Goal: Task Accomplishment & Management: Manage account settings

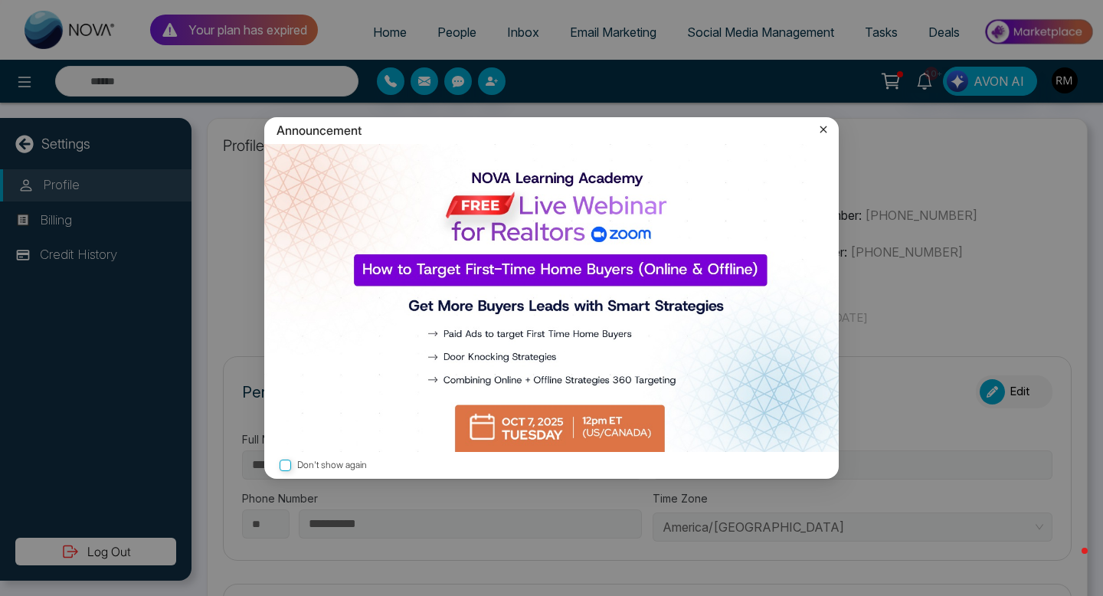
click at [828, 126] on icon at bounding box center [823, 129] width 15 height 15
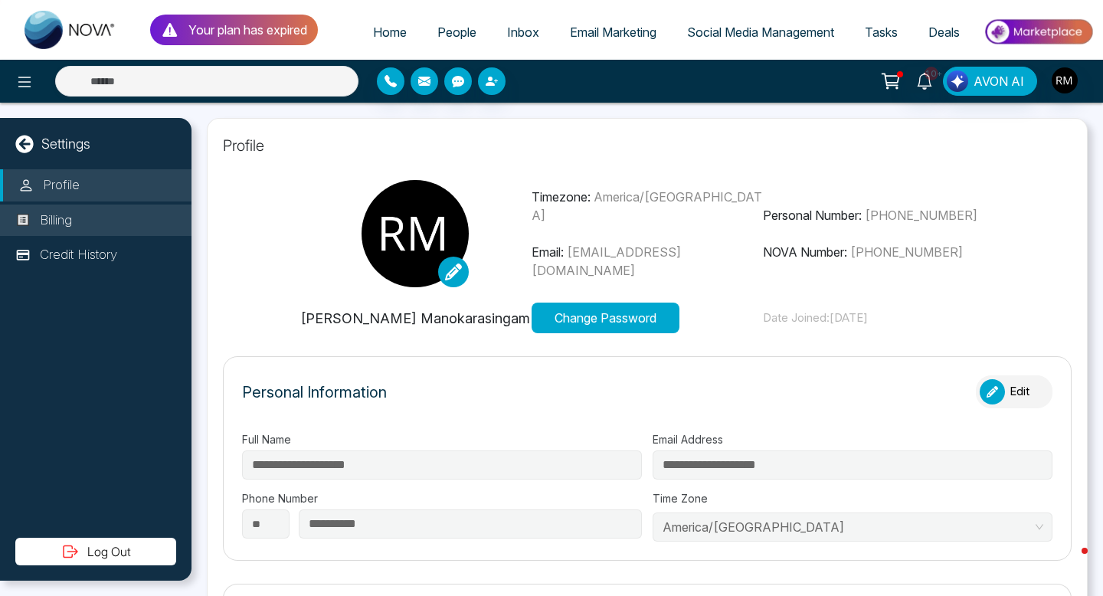
click at [65, 229] on p "Billing" at bounding box center [56, 221] width 32 height 20
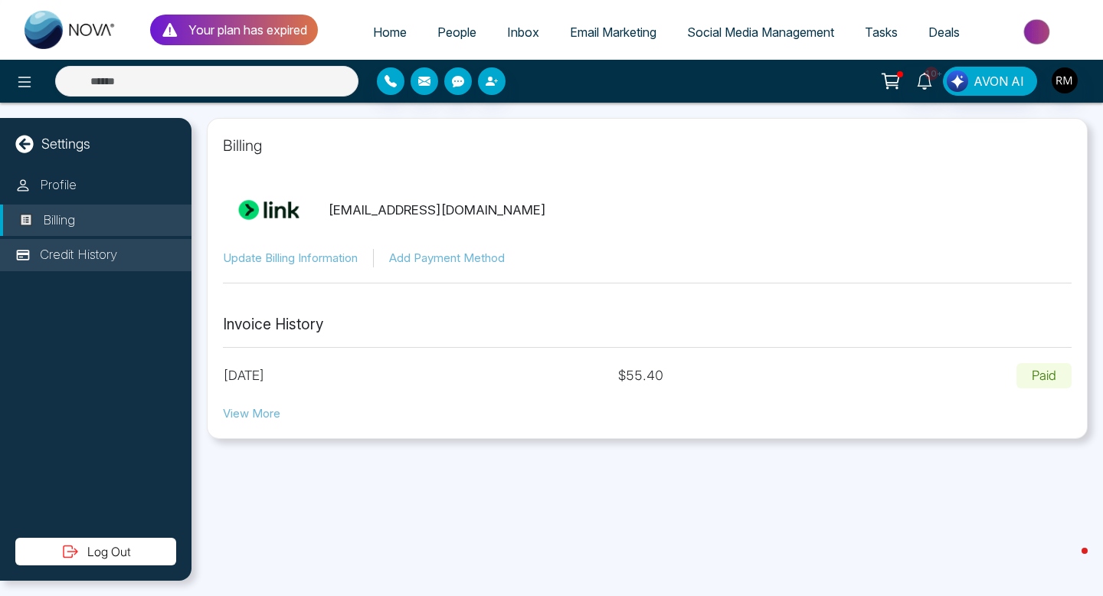
click at [63, 255] on p "Credit History" at bounding box center [78, 255] width 77 height 20
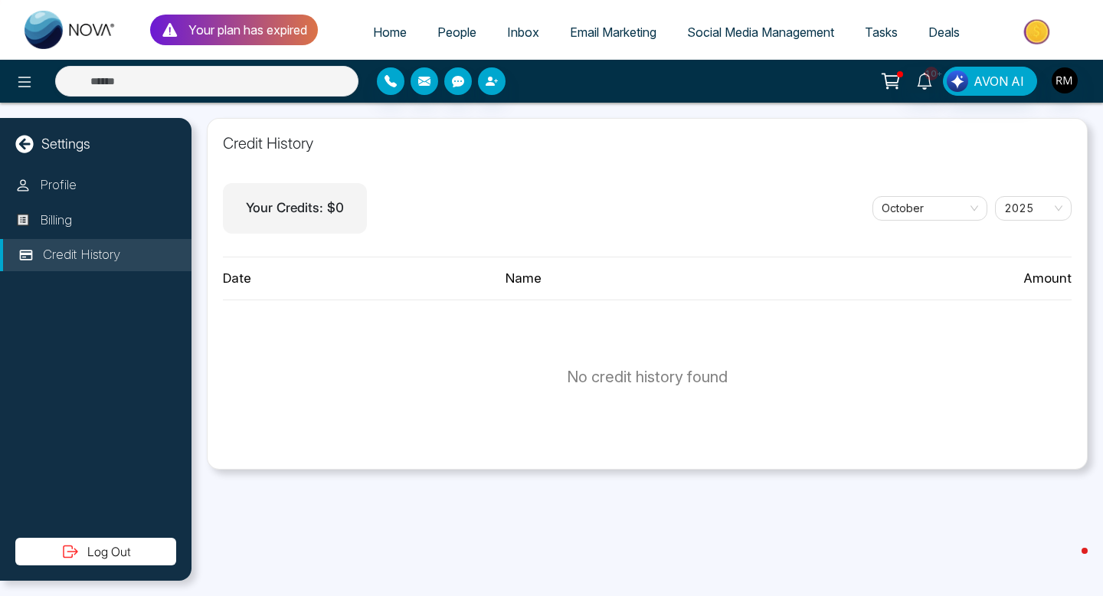
click at [440, 39] on link "People" at bounding box center [457, 32] width 70 height 29
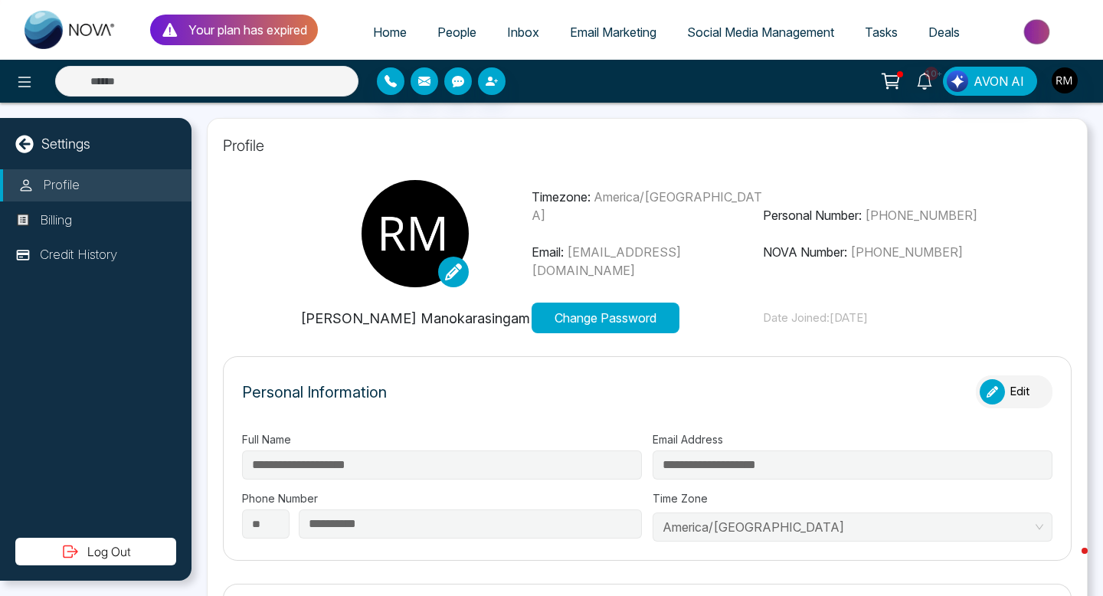
click at [446, 37] on span "People" at bounding box center [457, 32] width 39 height 15
click at [512, 27] on span "Inbox" at bounding box center [523, 32] width 32 height 15
click at [1070, 83] on img "button" at bounding box center [1065, 80] width 26 height 26
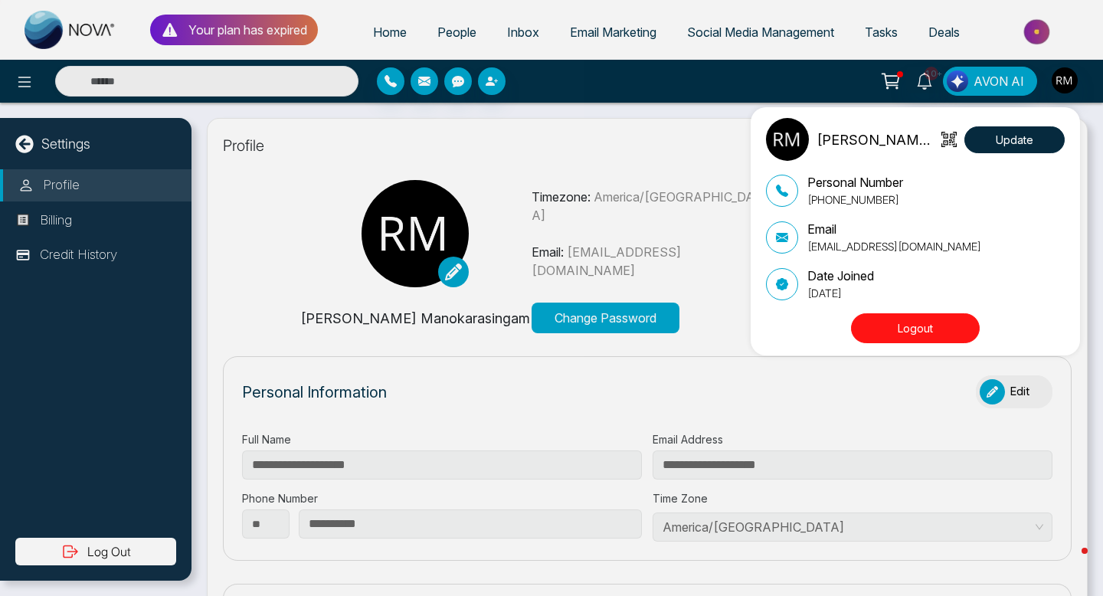
click at [374, 34] on div "Rogan Manokarasingam Update Personal Number +14169537873 Email roganmano1@gmail…" at bounding box center [551, 298] width 1103 height 596
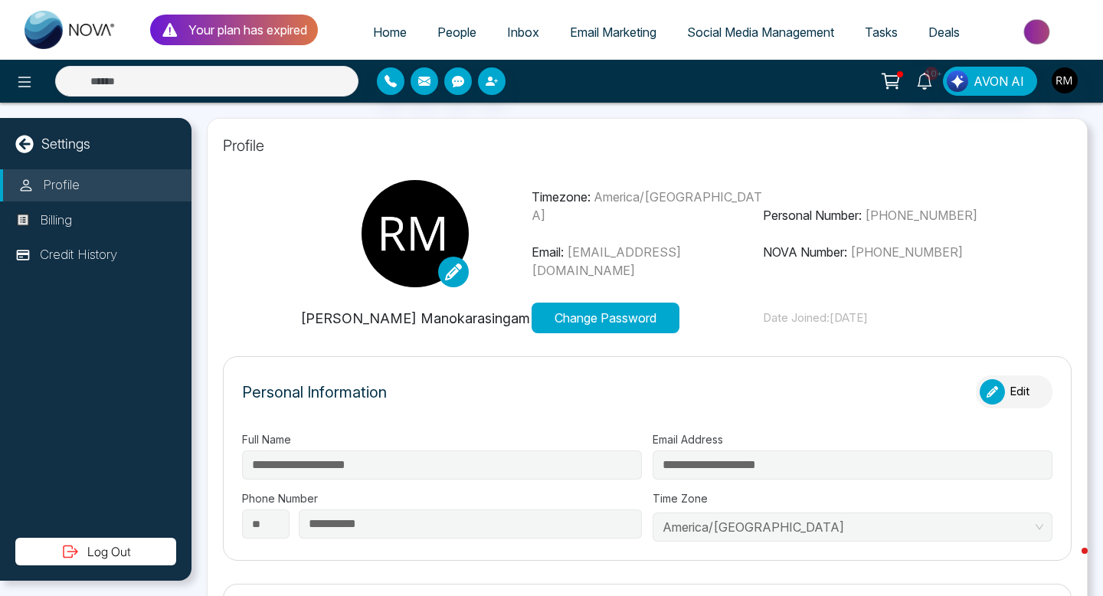
click at [374, 34] on span "Home" at bounding box center [390, 32] width 34 height 15
click at [283, 28] on p "Your plan has expired" at bounding box center [247, 30] width 119 height 18
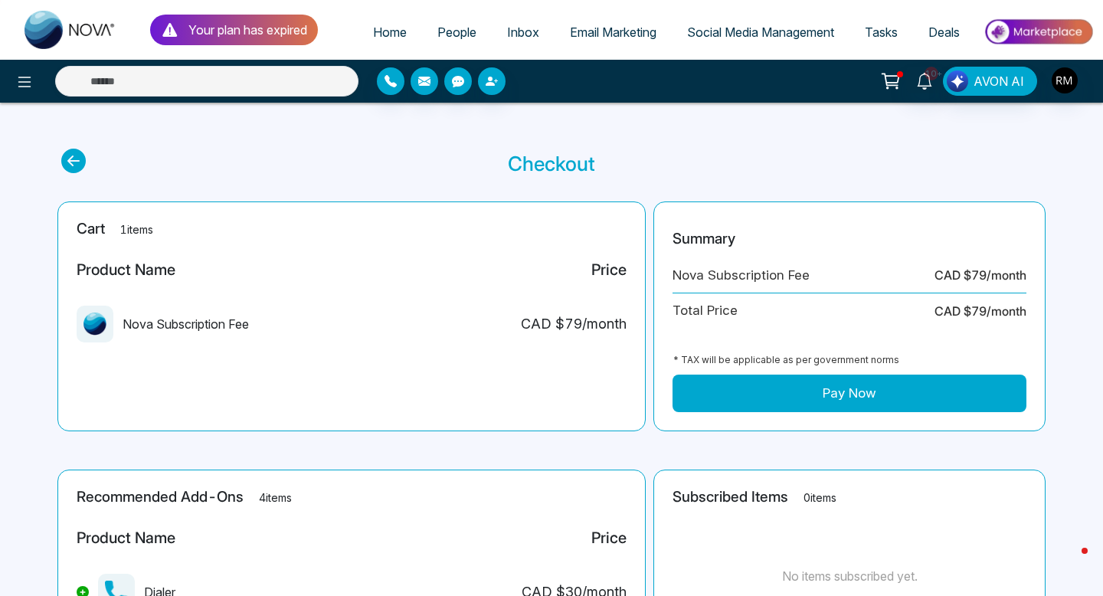
click at [373, 25] on span "Home" at bounding box center [390, 32] width 34 height 15
click at [395, 87] on icon "button" at bounding box center [391, 81] width 12 height 12
click at [393, 84] on icon "button" at bounding box center [391, 81] width 12 height 12
click at [1009, 87] on span "AVON AI" at bounding box center [999, 81] width 51 height 18
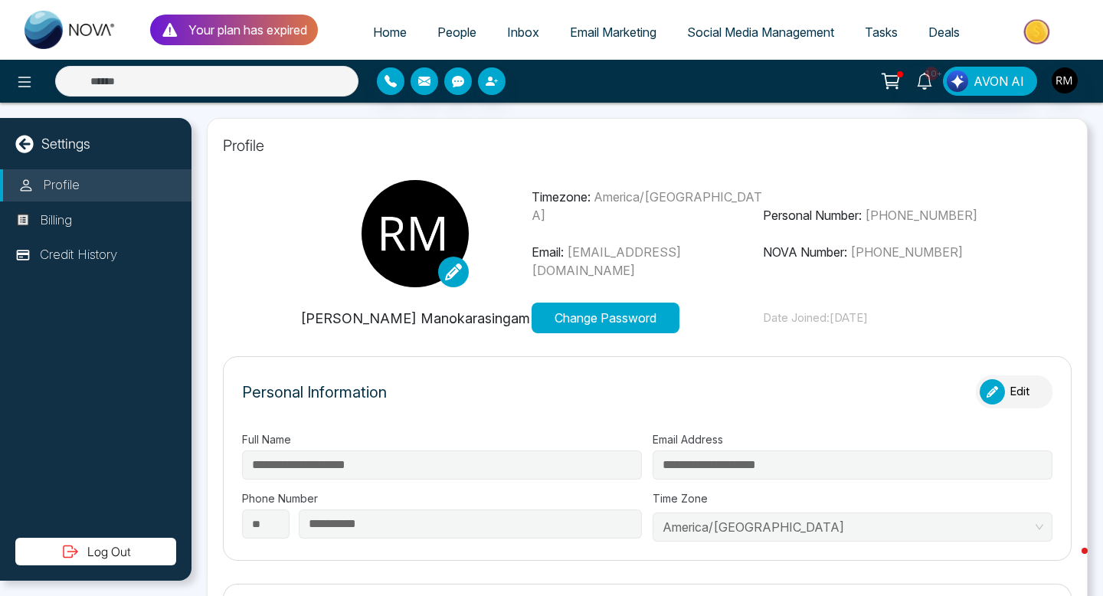
click at [1028, 38] on img at bounding box center [1038, 32] width 111 height 34
click at [1065, 83] on img "button" at bounding box center [1065, 80] width 26 height 26
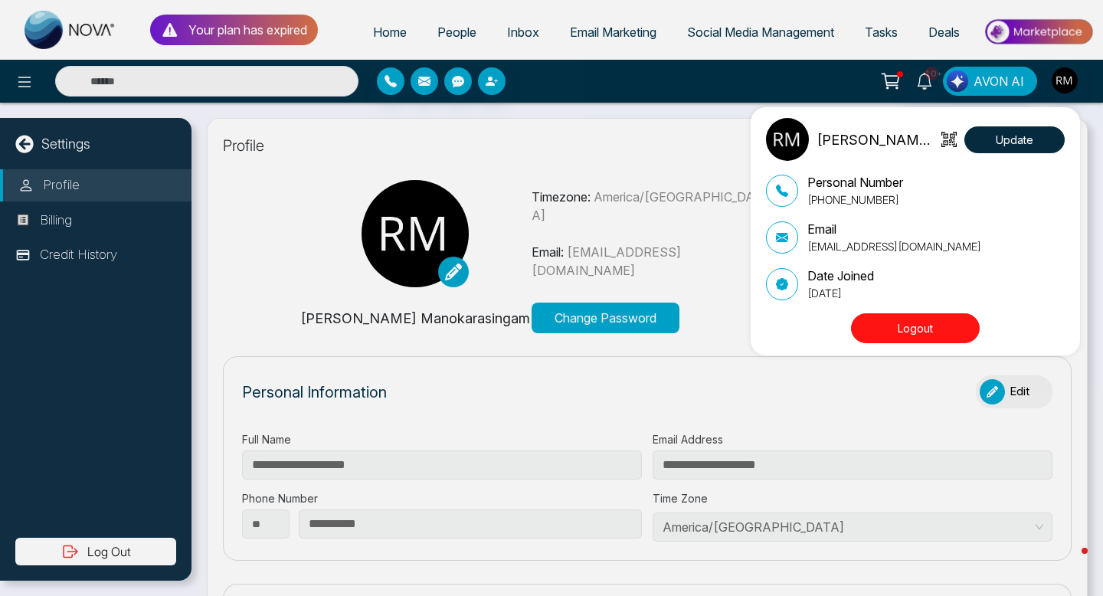
click at [1008, 87] on div "Rogan Manokarasingam Update Personal Number +14169537873 Email roganmano1@gmail…" at bounding box center [551, 298] width 1103 height 596
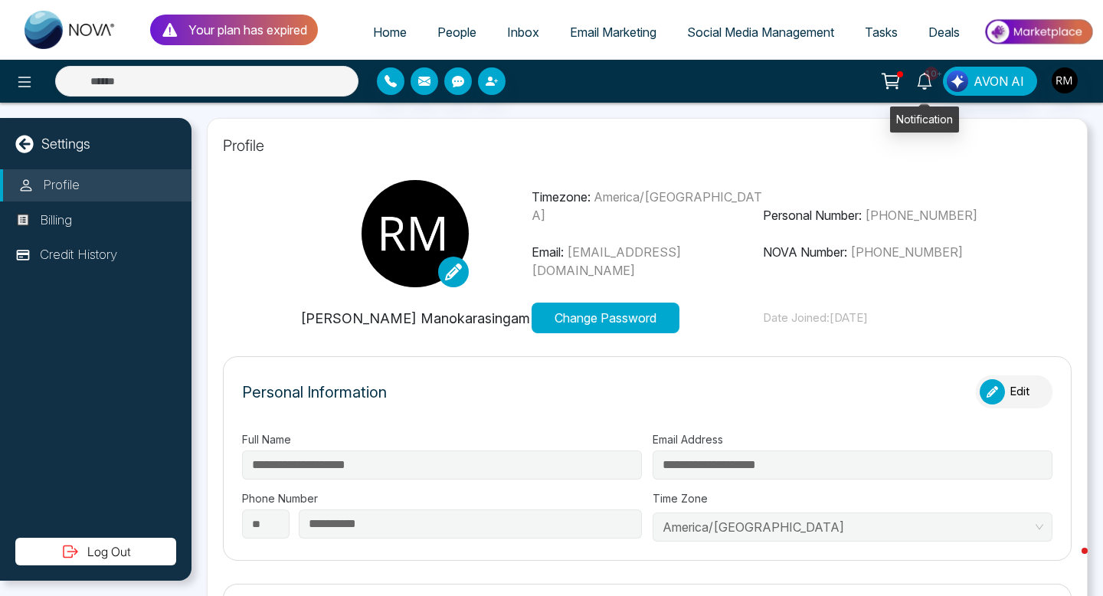
click at [926, 85] on icon at bounding box center [924, 81] width 15 height 17
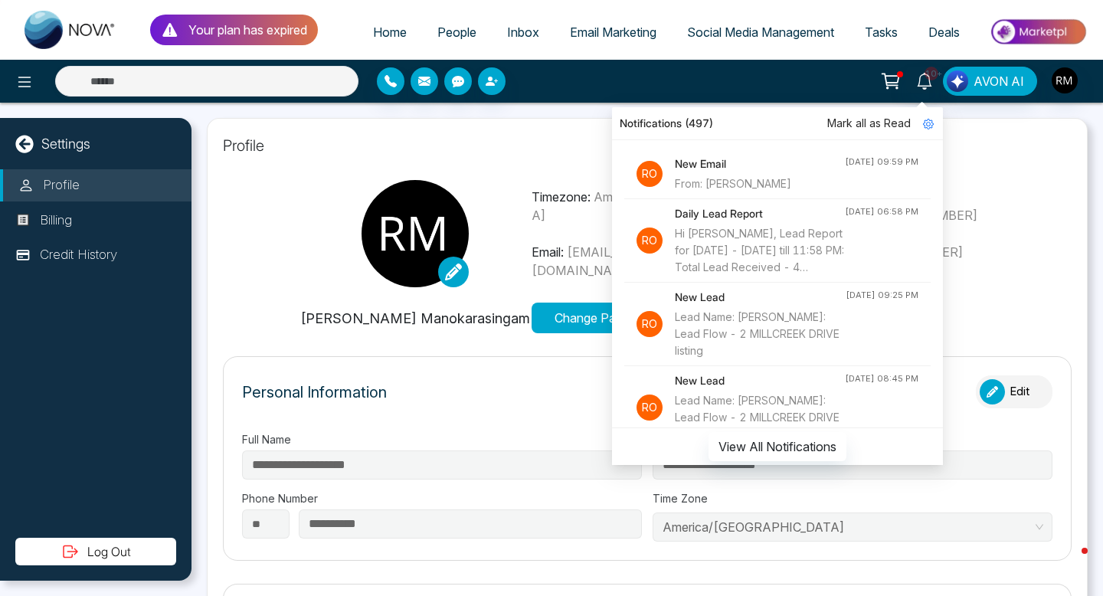
click at [893, 85] on icon at bounding box center [890, 79] width 15 height 11
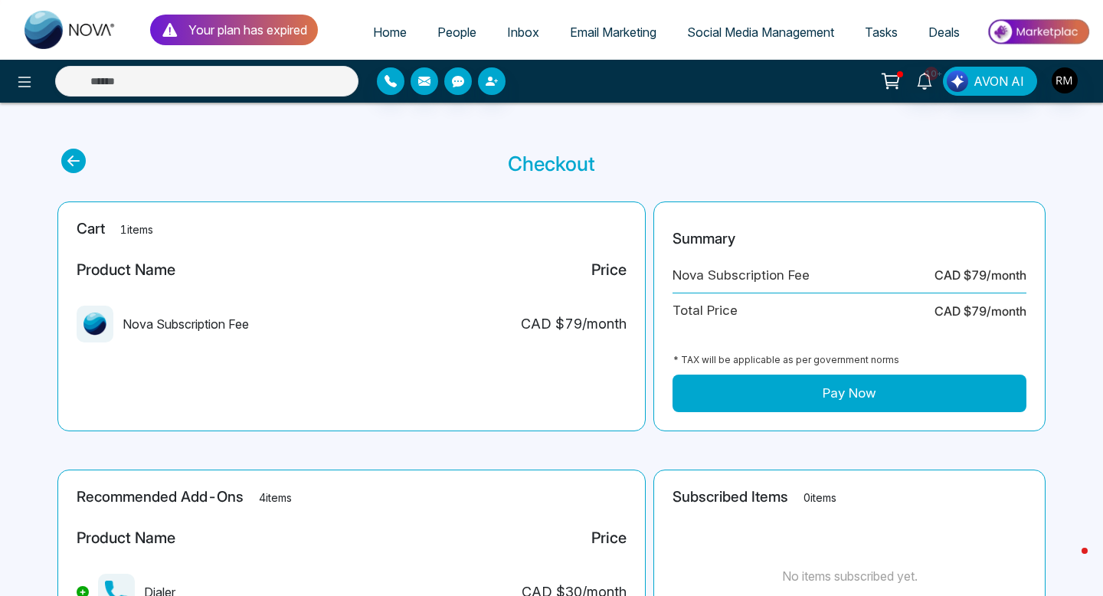
click at [605, 28] on span "Email Marketing" at bounding box center [613, 32] width 87 height 15
click at [12, 80] on button at bounding box center [24, 81] width 31 height 31
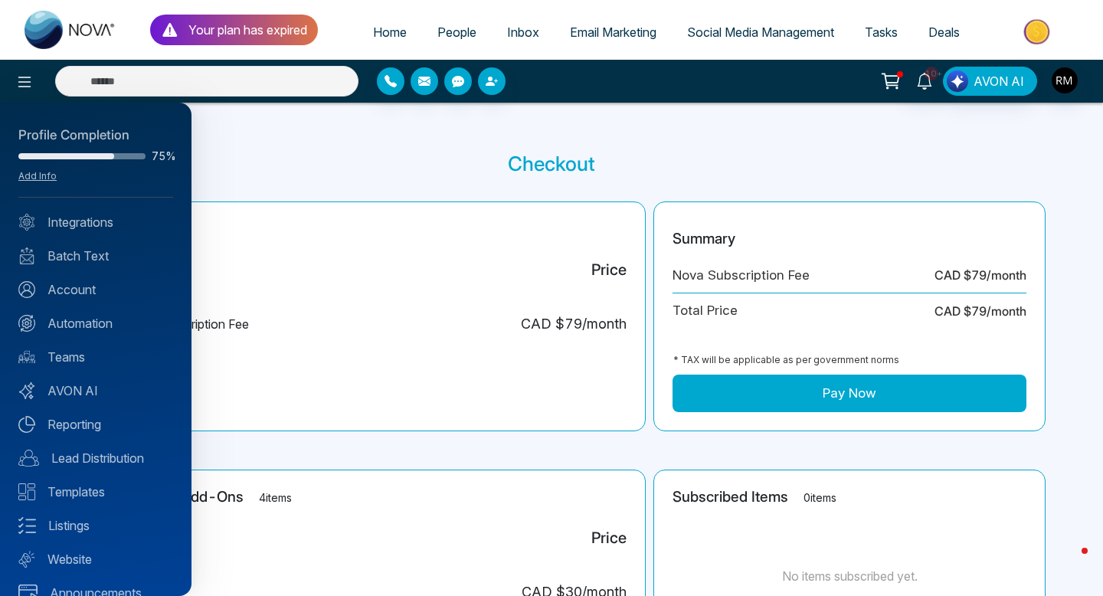
scroll to position [24, 0]
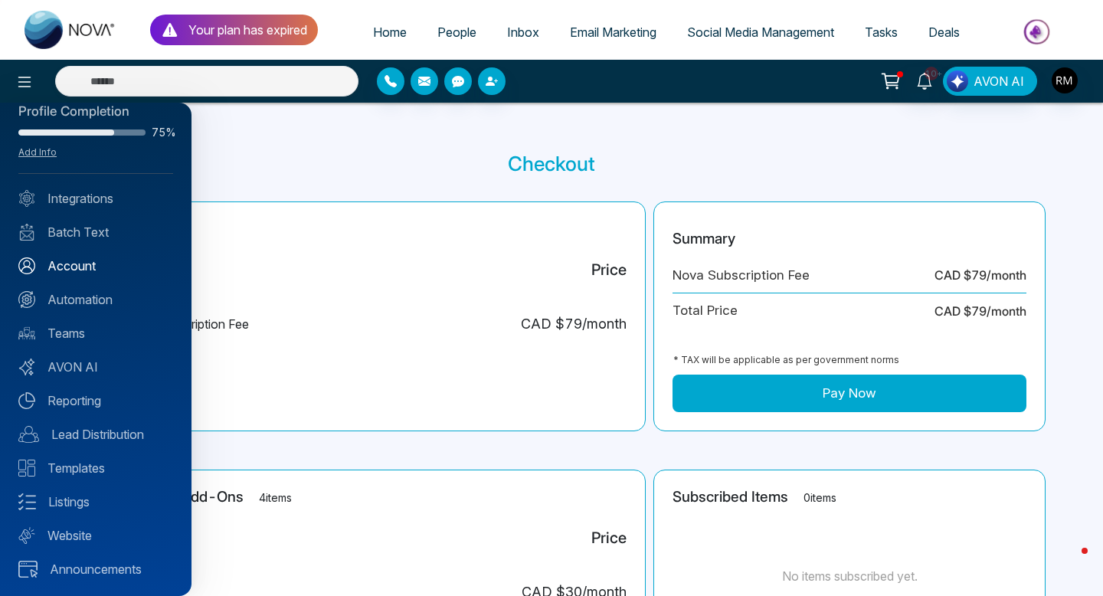
click at [74, 269] on link "Account" at bounding box center [95, 266] width 155 height 18
select select
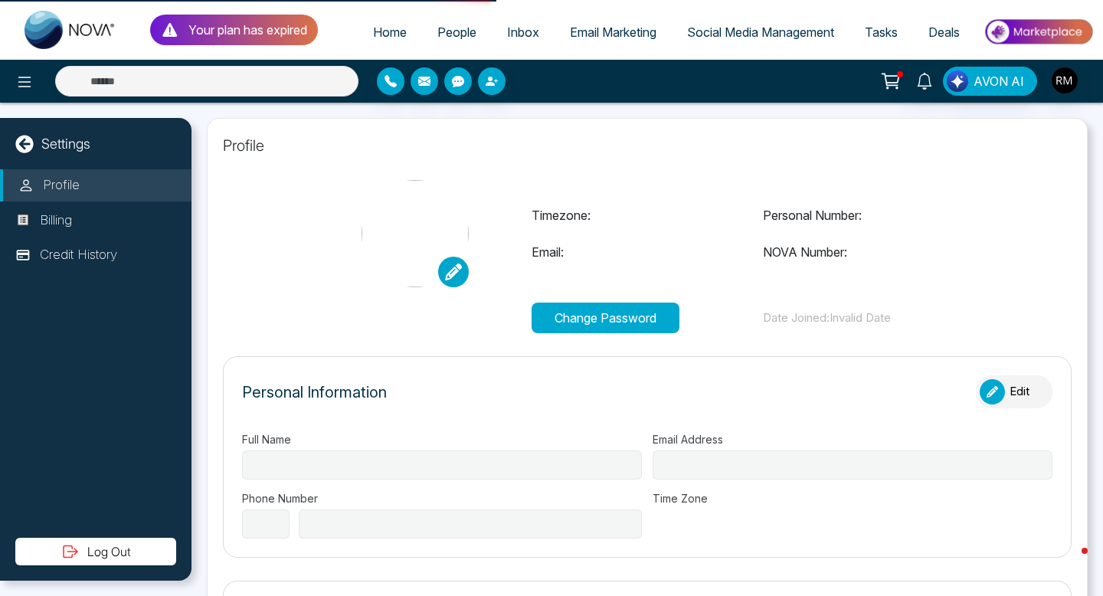
type input "**********"
select select "**"
type input "**********"
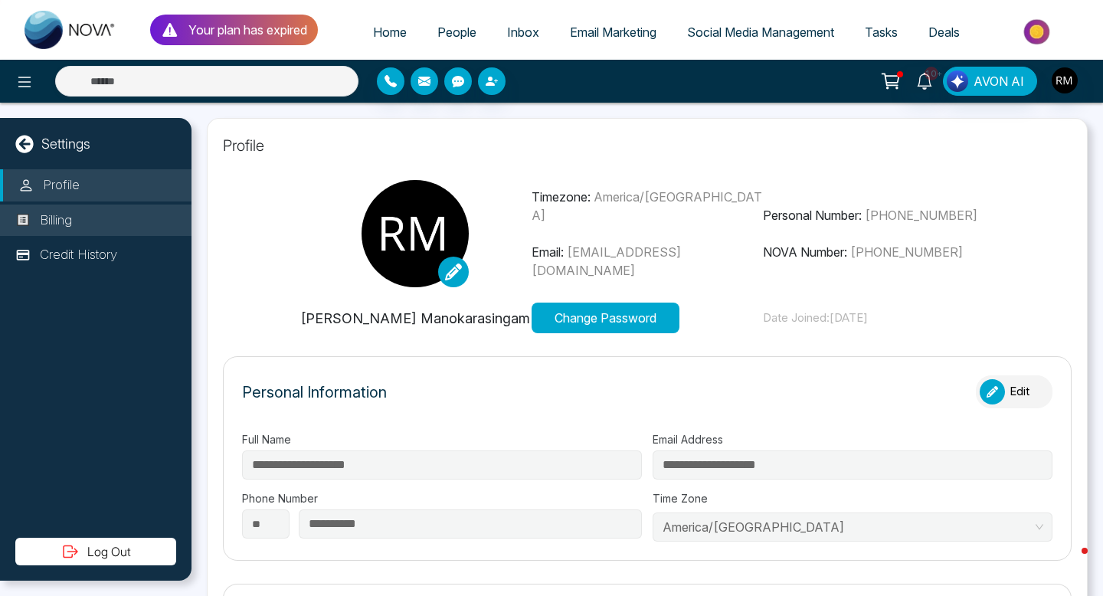
click at [61, 215] on p "Billing" at bounding box center [56, 221] width 32 height 20
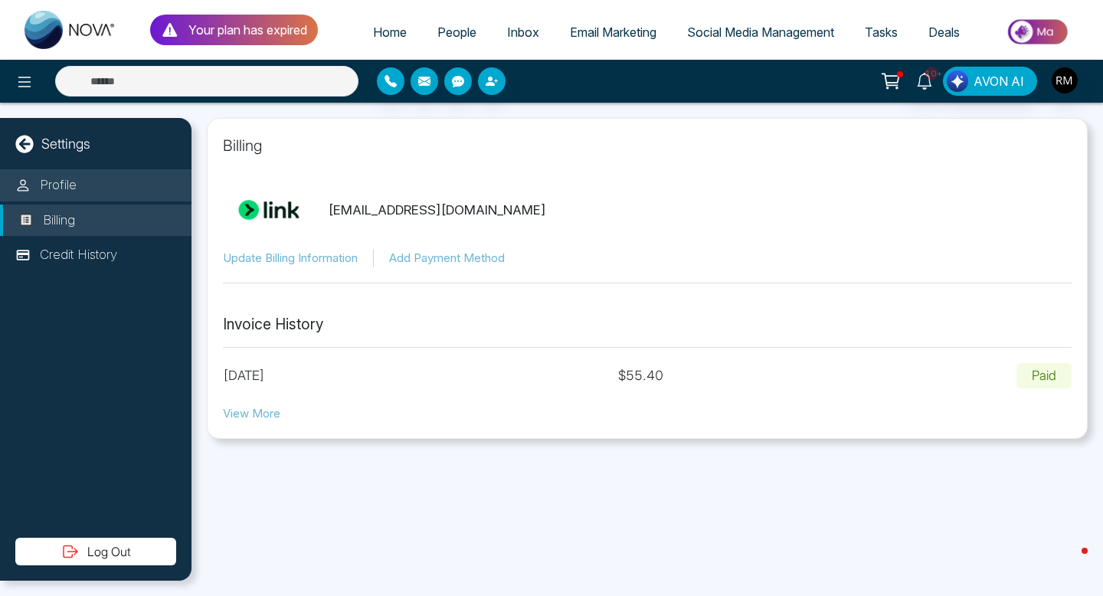
click at [65, 187] on p "Profile" at bounding box center [58, 185] width 37 height 20
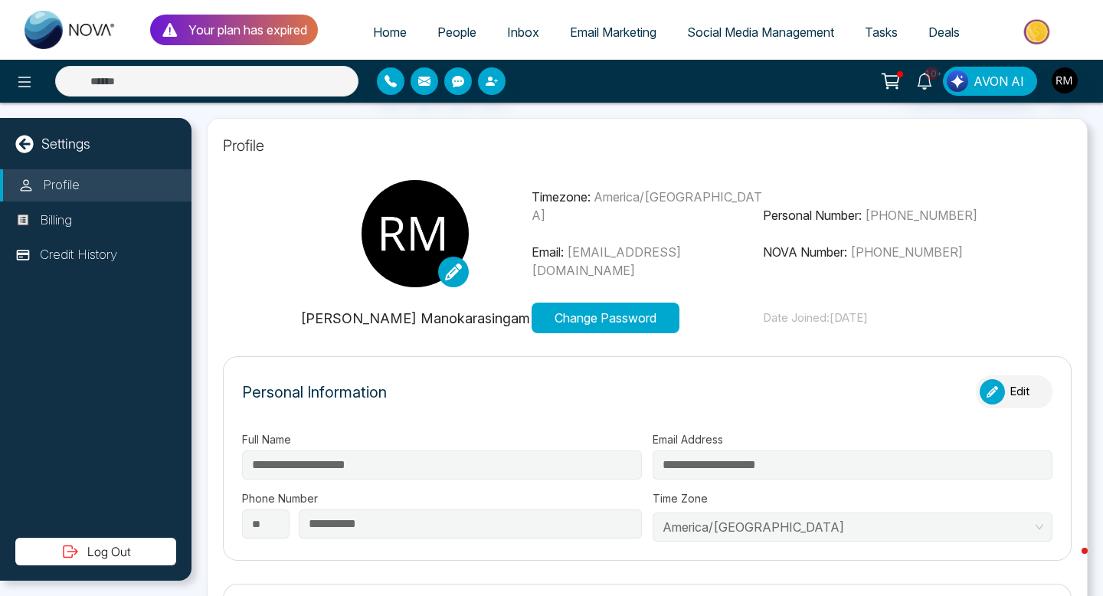
click at [403, 227] on img at bounding box center [415, 233] width 107 height 107
click at [385, 86] on icon "button" at bounding box center [391, 81] width 12 height 12
click at [490, 89] on button "button" at bounding box center [492, 81] width 28 height 28
click at [386, 29] on span "Home" at bounding box center [390, 32] width 34 height 15
click at [452, 28] on span "People" at bounding box center [457, 32] width 39 height 15
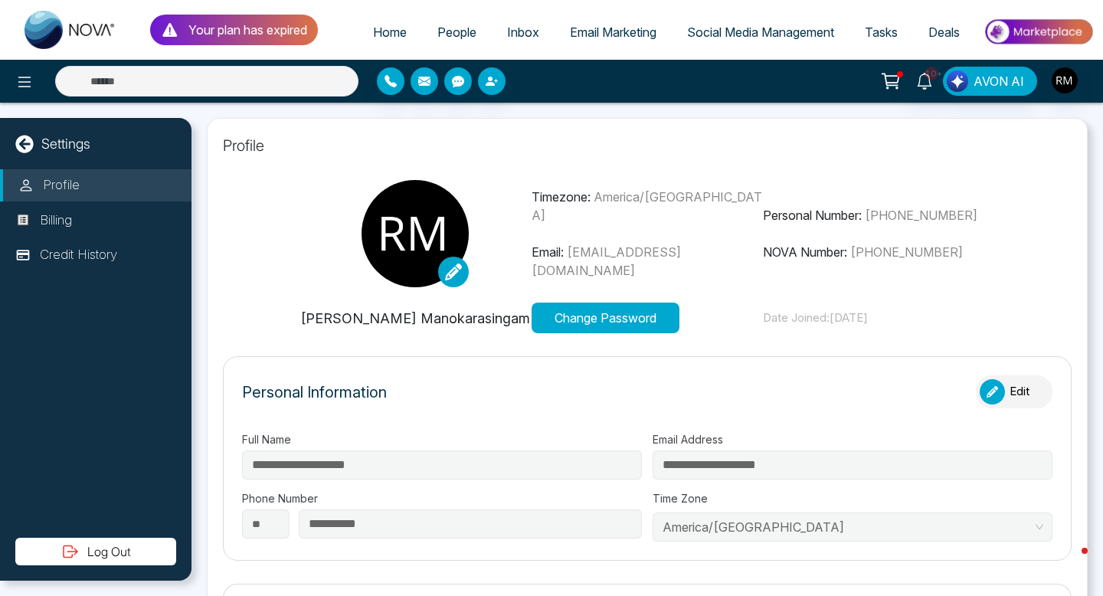
click at [452, 28] on span "People" at bounding box center [457, 32] width 39 height 15
click at [1063, 81] on img "button" at bounding box center [1065, 80] width 26 height 26
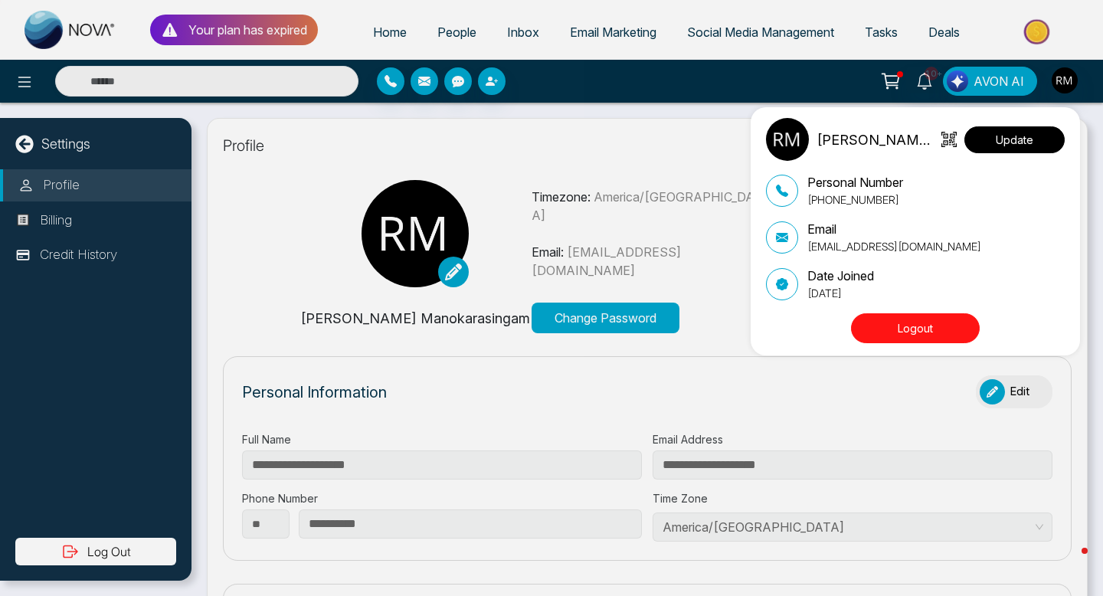
click at [1005, 128] on button "Update" at bounding box center [1015, 139] width 100 height 27
click at [938, 28] on div "Rogan Manokarasingam Update Personal Number +14169537873 Email roganmano1@gmail…" at bounding box center [551, 298] width 1103 height 596
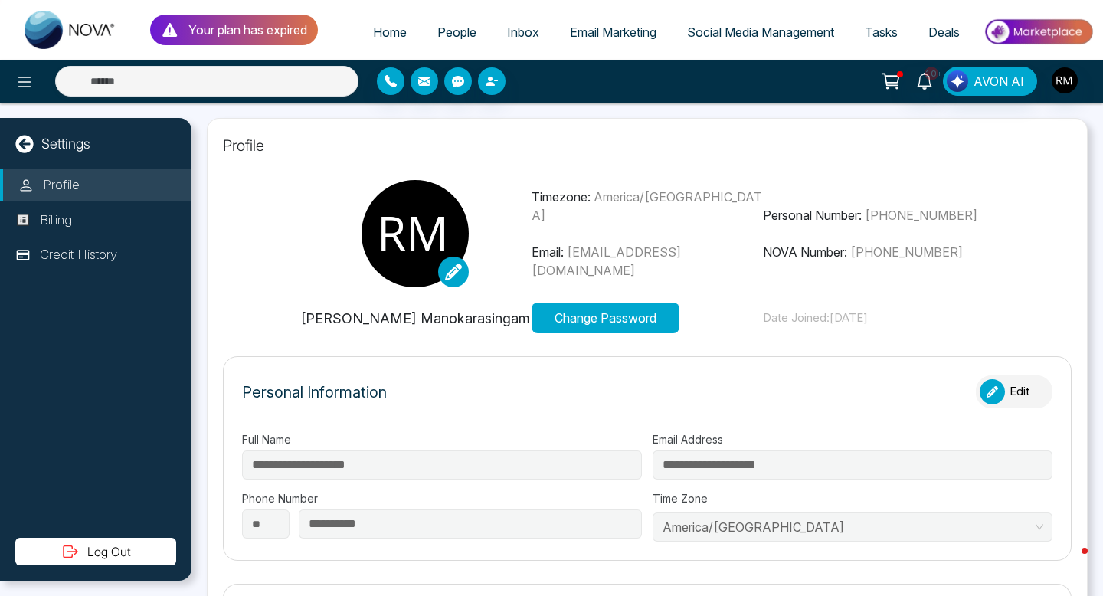
click at [56, 30] on img at bounding box center [71, 30] width 92 height 38
click at [31, 21] on img at bounding box center [71, 30] width 92 height 38
click at [18, 82] on icon at bounding box center [24, 82] width 18 height 18
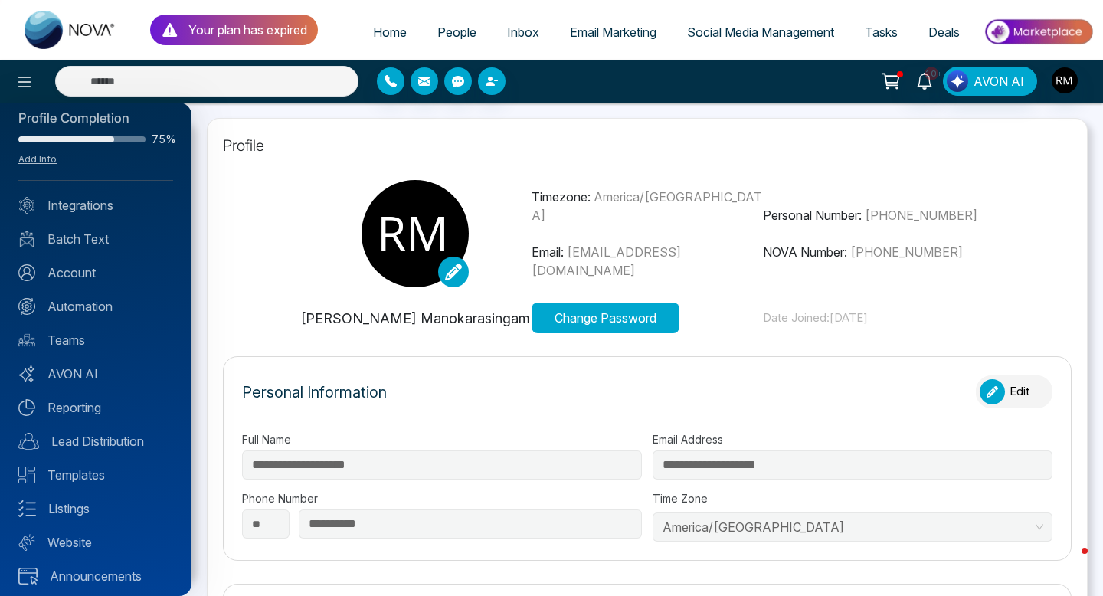
scroll to position [24, 0]
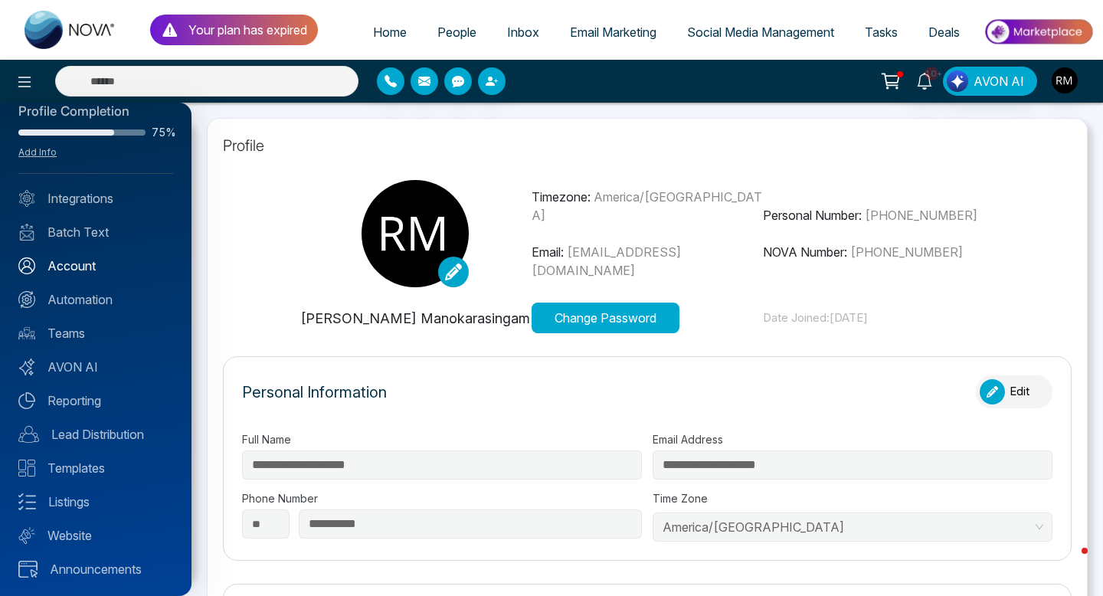
click at [71, 266] on link "Account" at bounding box center [95, 266] width 155 height 18
select select
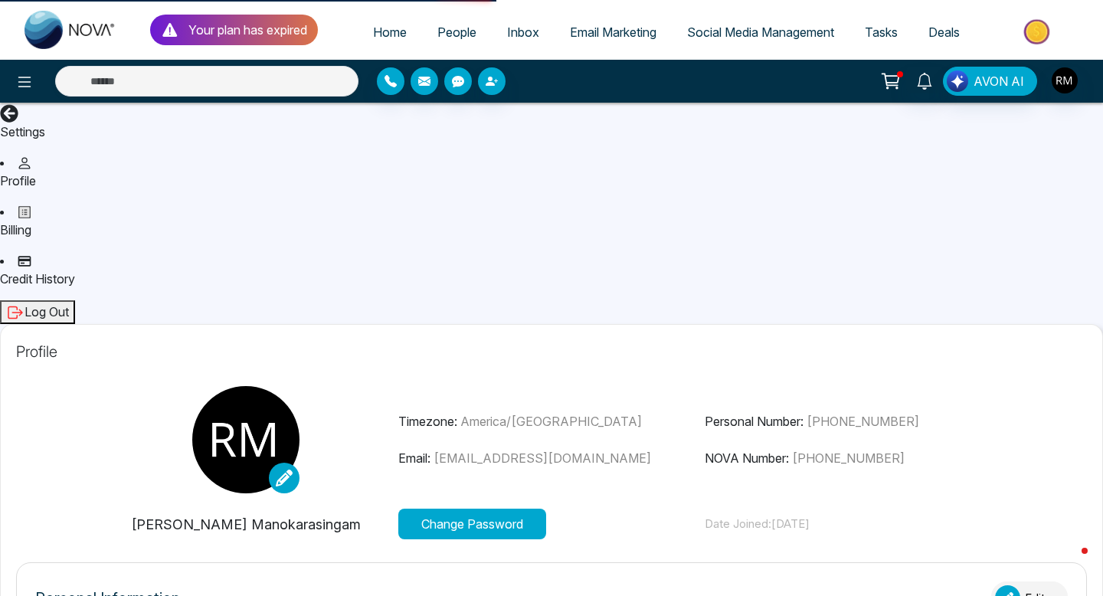
type input "**********"
select select "**"
type input "**********"
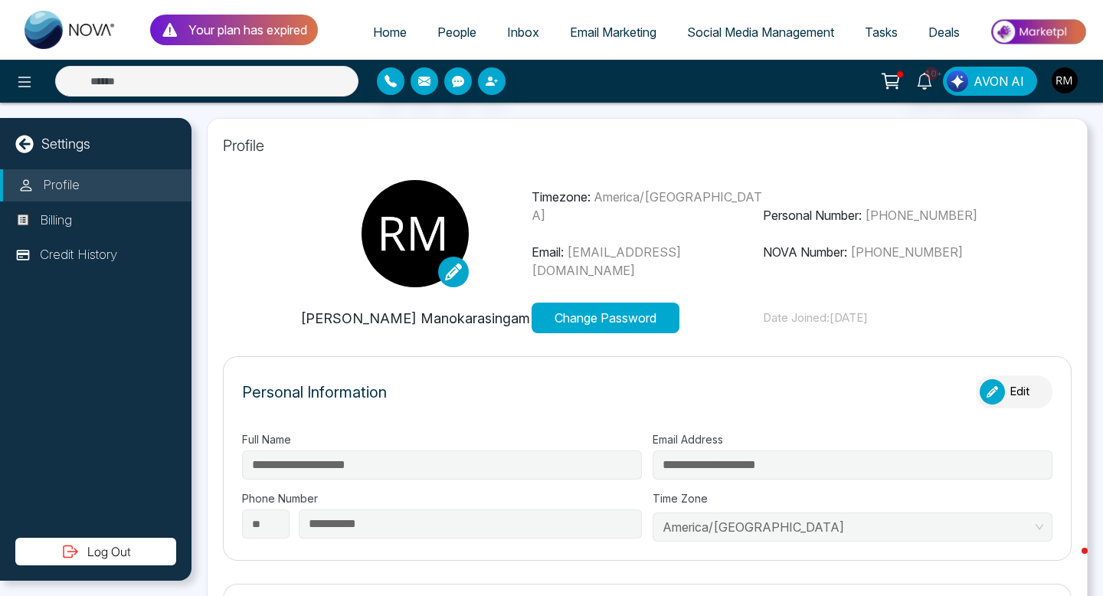
click at [1063, 80] on img "button" at bounding box center [1065, 80] width 26 height 26
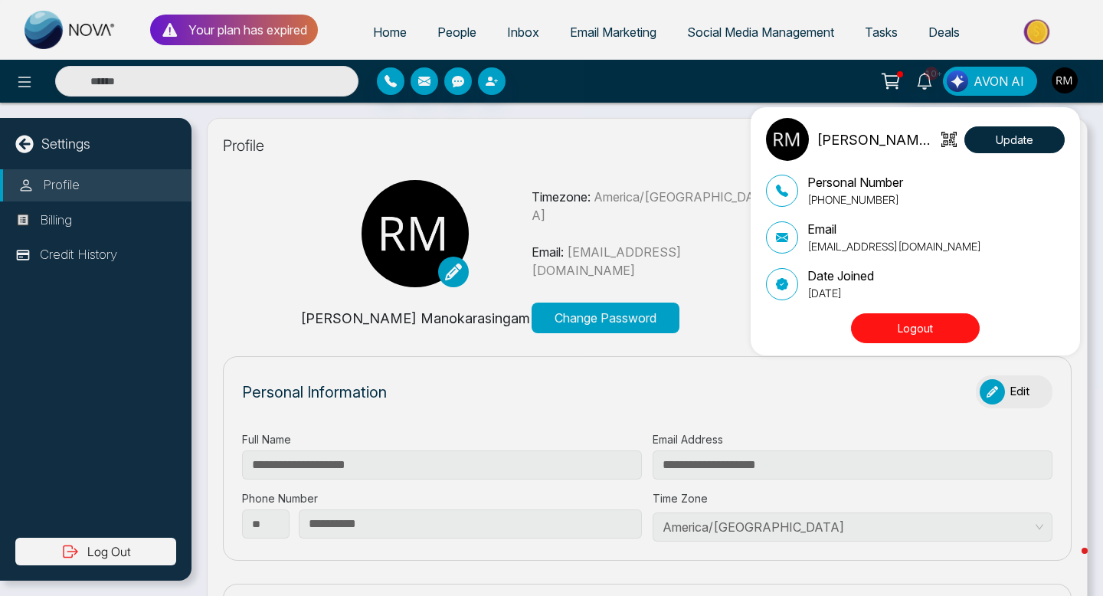
click at [1061, 389] on div "Rogan Manokarasingam Update Personal Number +14169537873 Email roganmano1@gmail…" at bounding box center [551, 298] width 1103 height 596
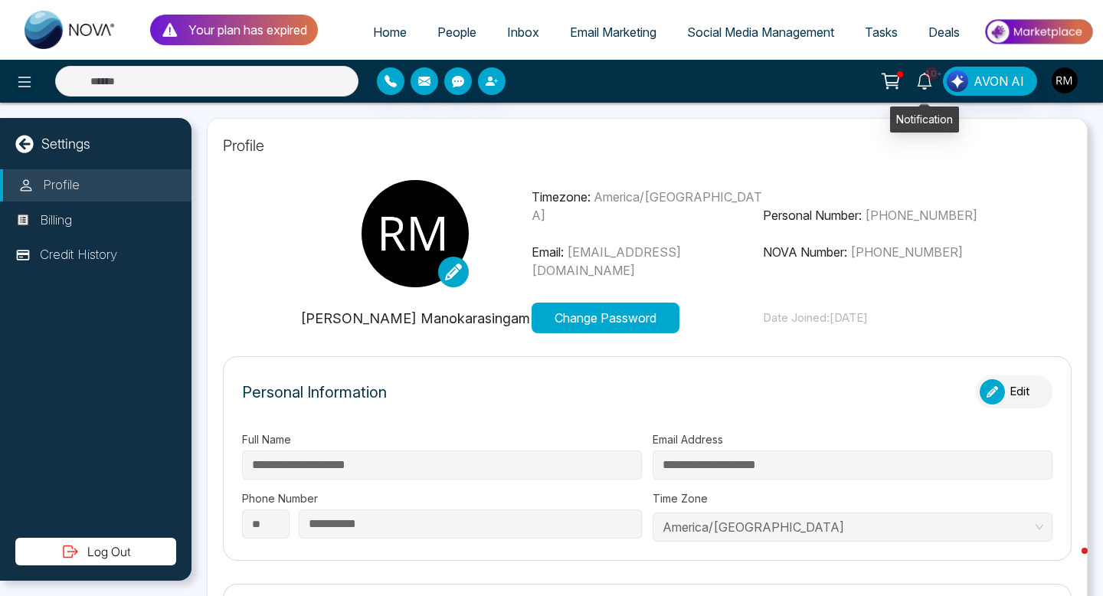
click at [923, 80] on icon at bounding box center [924, 81] width 17 height 17
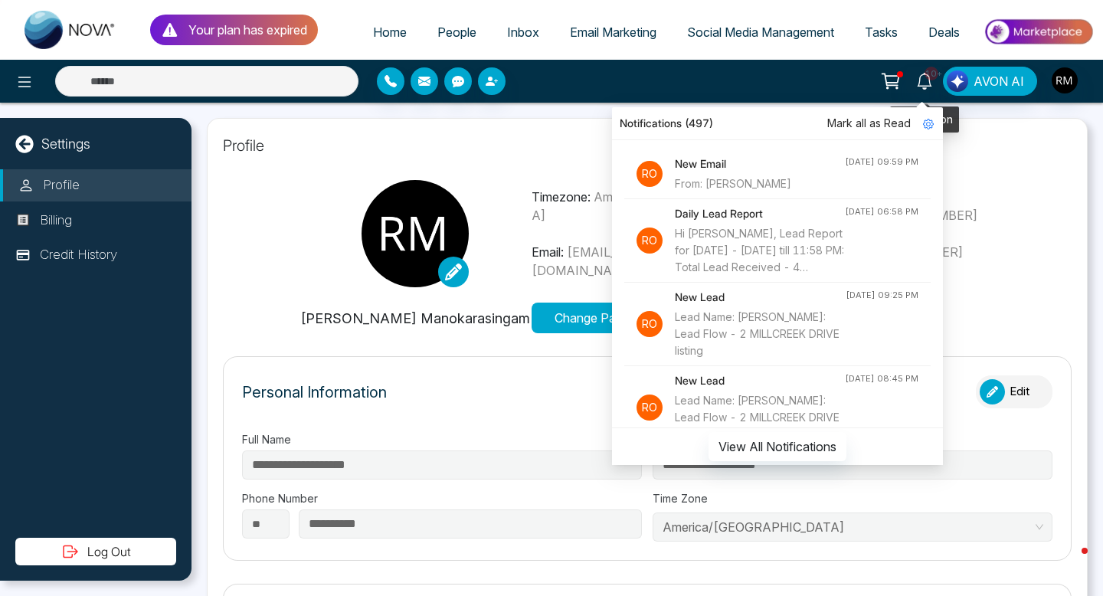
click at [900, 79] on icon at bounding box center [890, 80] width 21 height 21
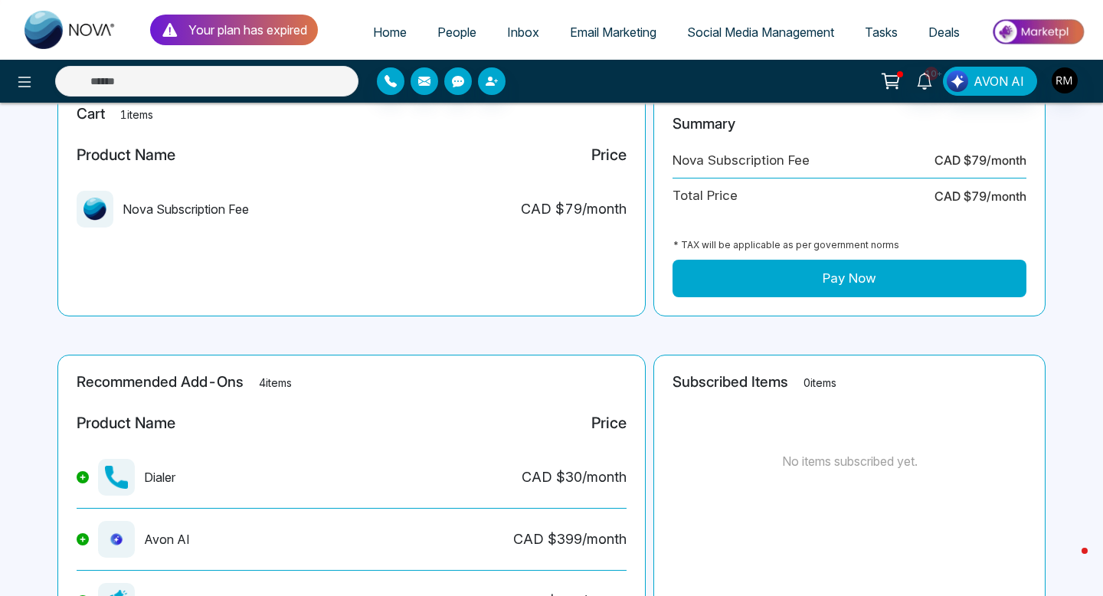
scroll to position [278, 0]
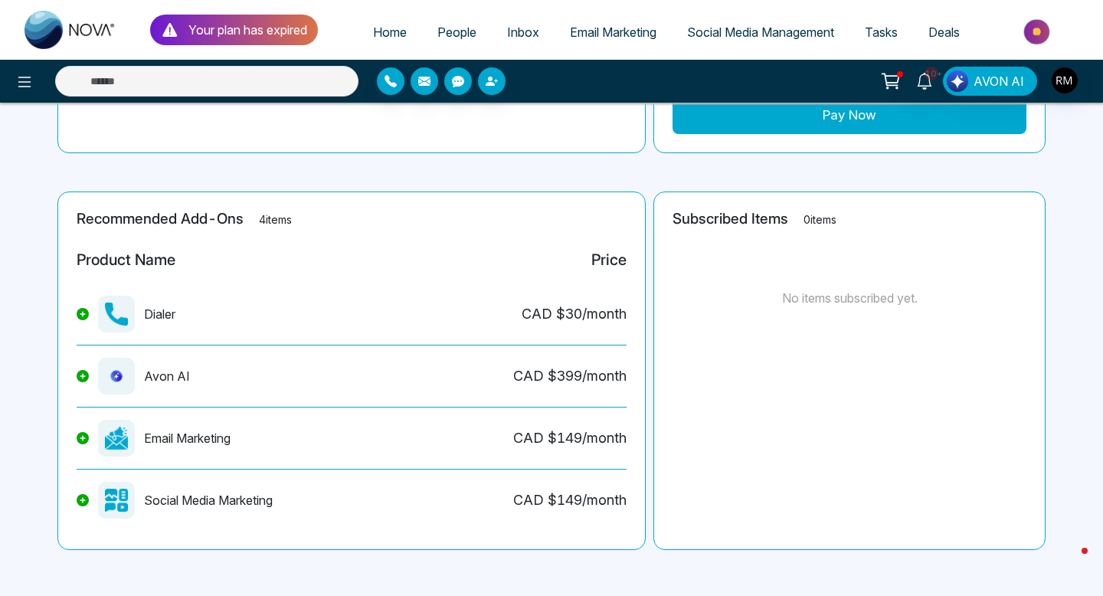
click at [508, 36] on span "Inbox" at bounding box center [523, 32] width 32 height 15
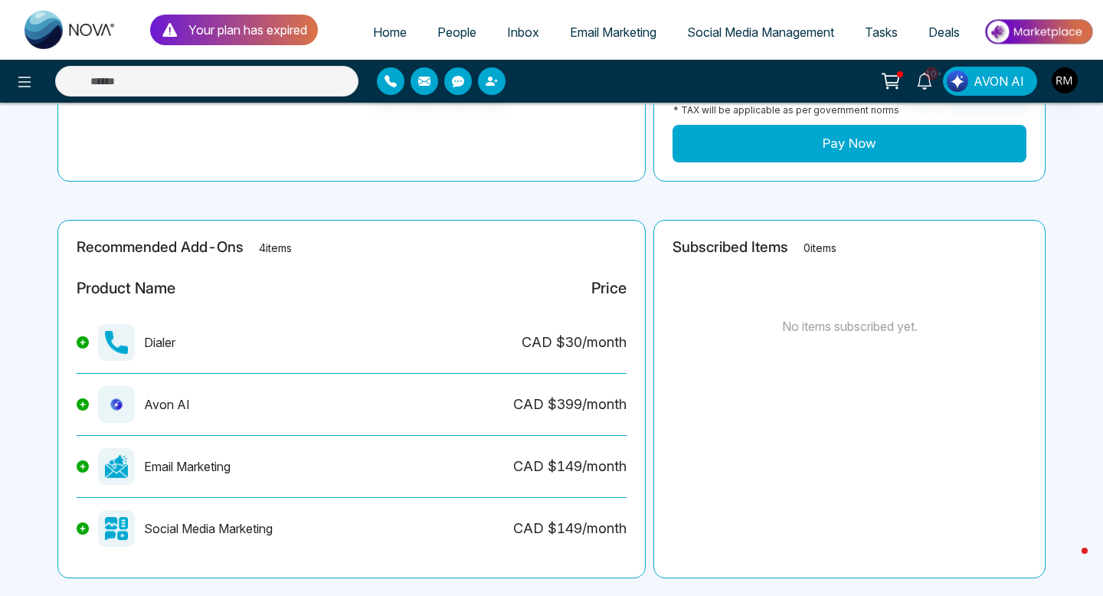
scroll to position [278, 0]
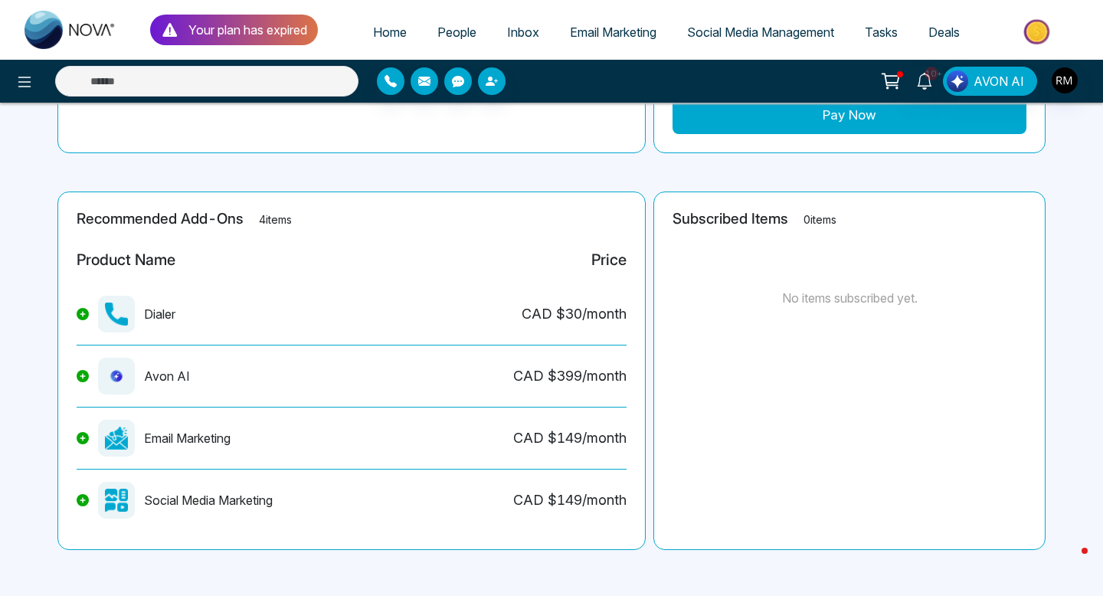
click at [453, 28] on span "People" at bounding box center [457, 32] width 39 height 15
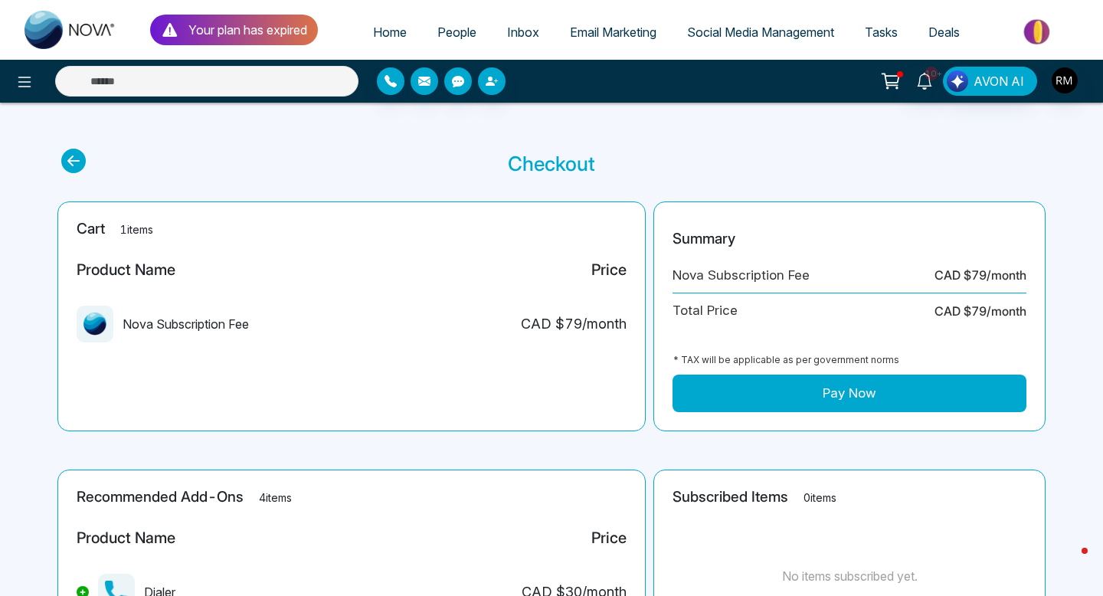
click at [373, 31] on span "Home" at bounding box center [390, 32] width 34 height 15
click at [396, 88] on button "button" at bounding box center [391, 81] width 28 height 28
click at [492, 87] on icon "button" at bounding box center [492, 81] width 12 height 12
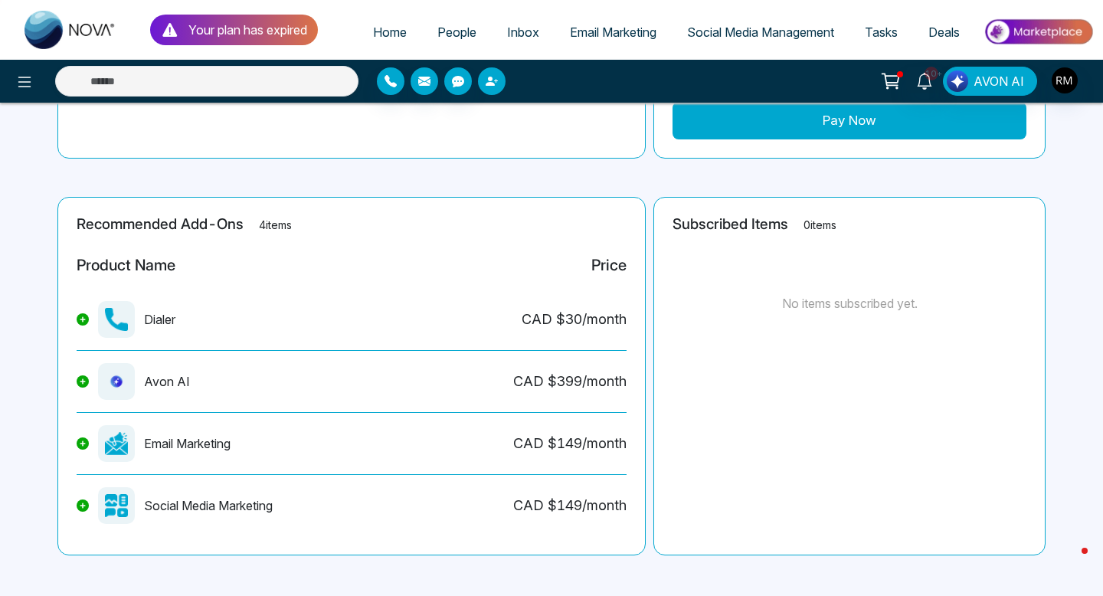
scroll to position [278, 0]
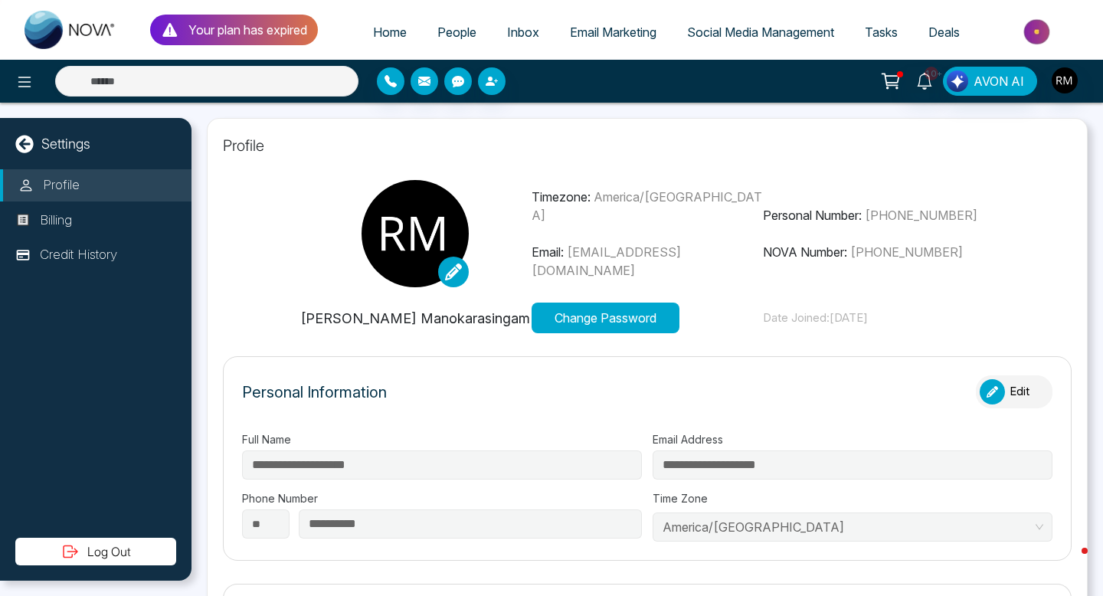
click at [375, 34] on span "Home" at bounding box center [390, 32] width 34 height 15
click at [83, 255] on p "Credit History" at bounding box center [78, 255] width 77 height 20
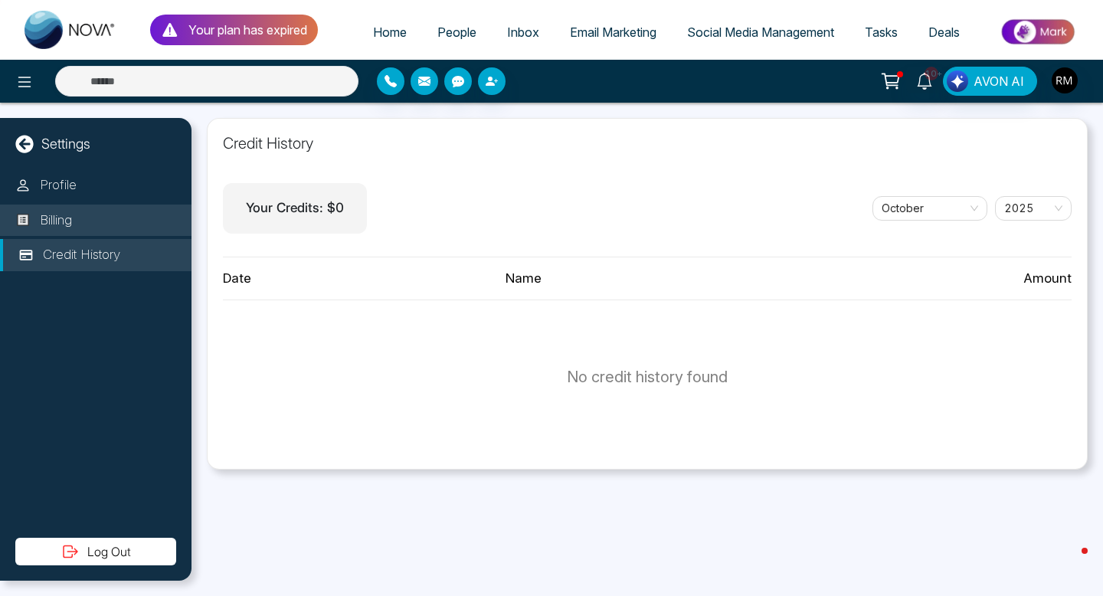
click at [61, 223] on p "Billing" at bounding box center [56, 221] width 32 height 20
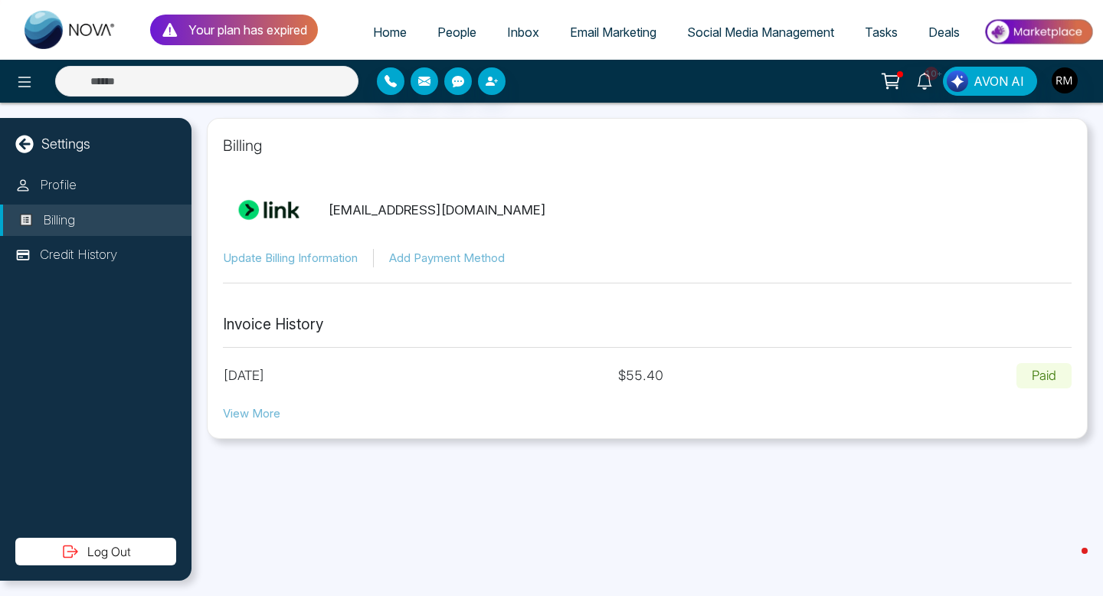
click at [421, 259] on button "Add Payment Method" at bounding box center [447, 259] width 116 height 18
click at [455, 35] on span "People" at bounding box center [457, 32] width 39 height 15
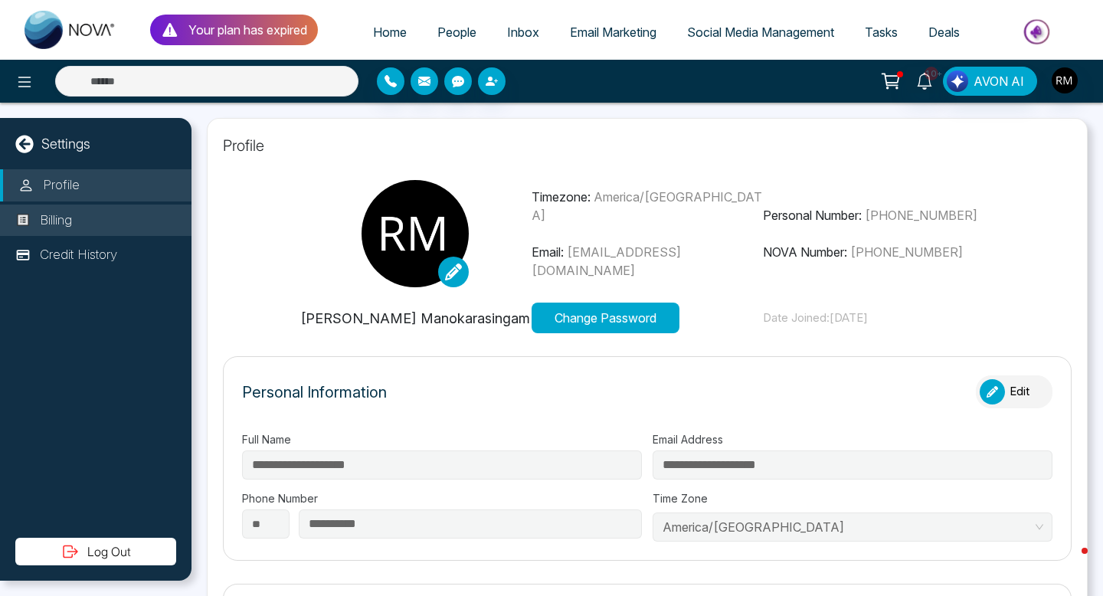
click at [51, 213] on p "Billing" at bounding box center [56, 221] width 32 height 20
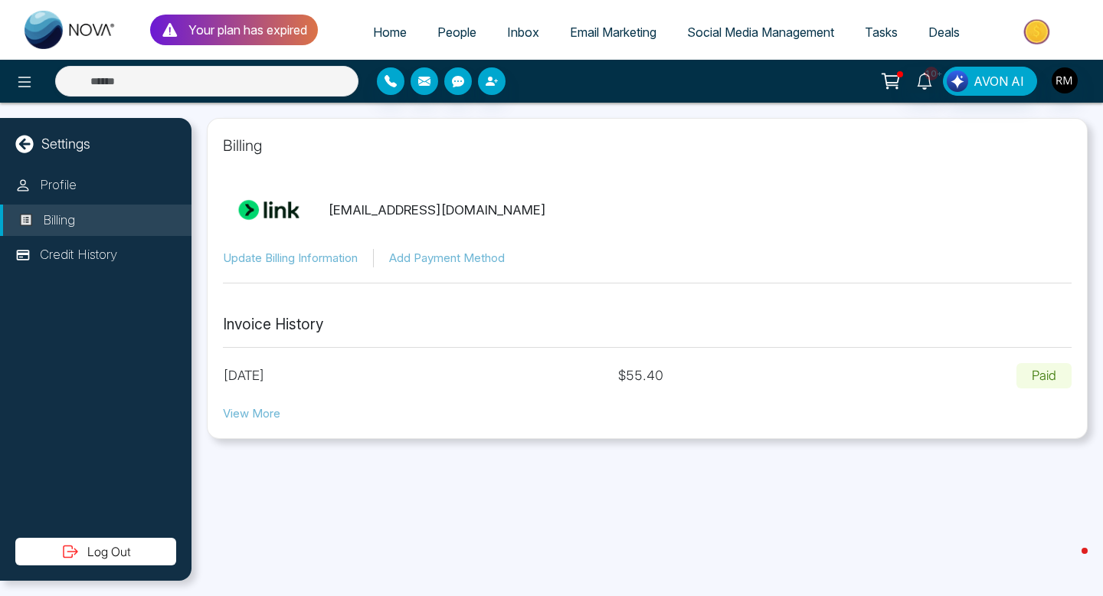
click at [245, 421] on div "Billing roganmano1@gmail.com Update Billing Information Add Payment Method Invo…" at bounding box center [647, 278] width 881 height 321
click at [250, 411] on button "View More" at bounding box center [251, 414] width 57 height 18
click at [1071, 89] on img "button" at bounding box center [1065, 80] width 26 height 26
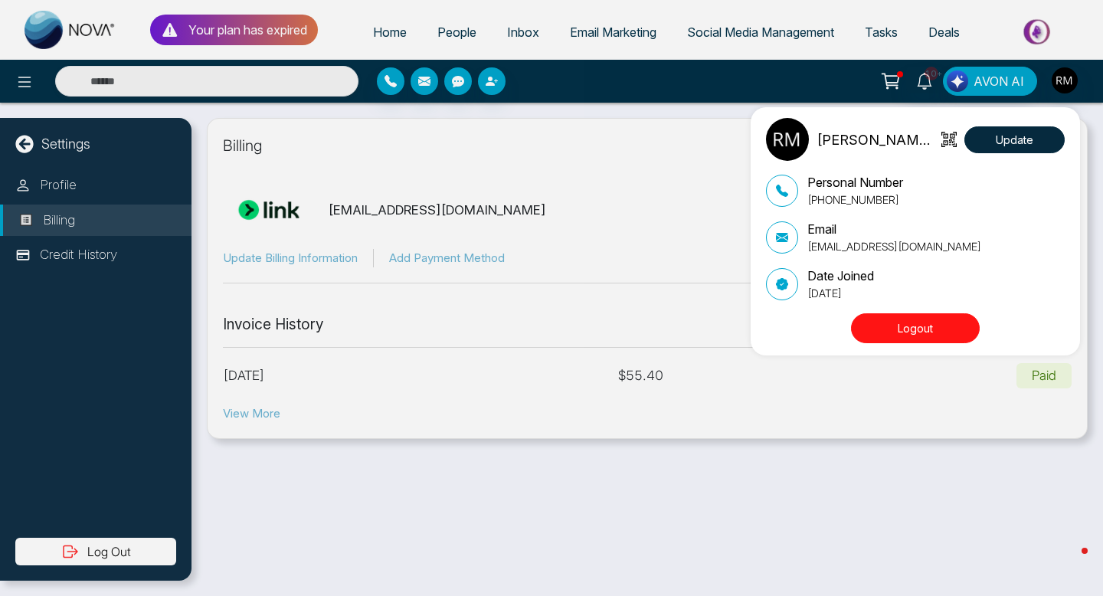
click at [910, 316] on button "Logout" at bounding box center [915, 328] width 129 height 30
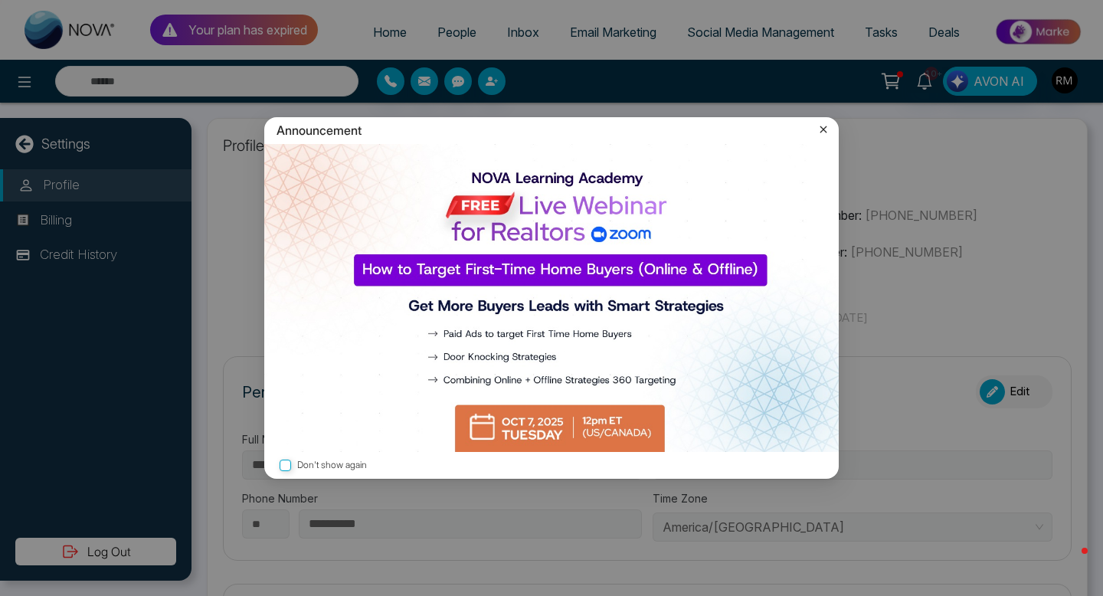
click at [827, 131] on icon at bounding box center [823, 129] width 15 height 15
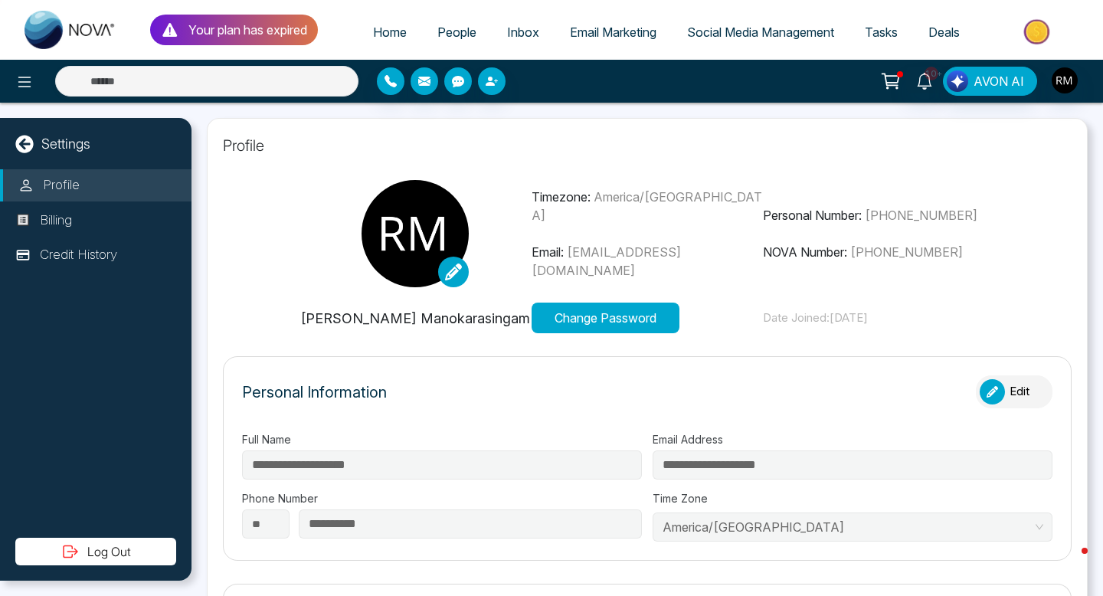
click at [438, 25] on span "People" at bounding box center [457, 32] width 39 height 15
click at [438, 28] on span "People" at bounding box center [457, 32] width 39 height 15
click at [380, 34] on span "Home" at bounding box center [390, 32] width 34 height 15
click at [41, 226] on p "Billing" at bounding box center [56, 221] width 32 height 20
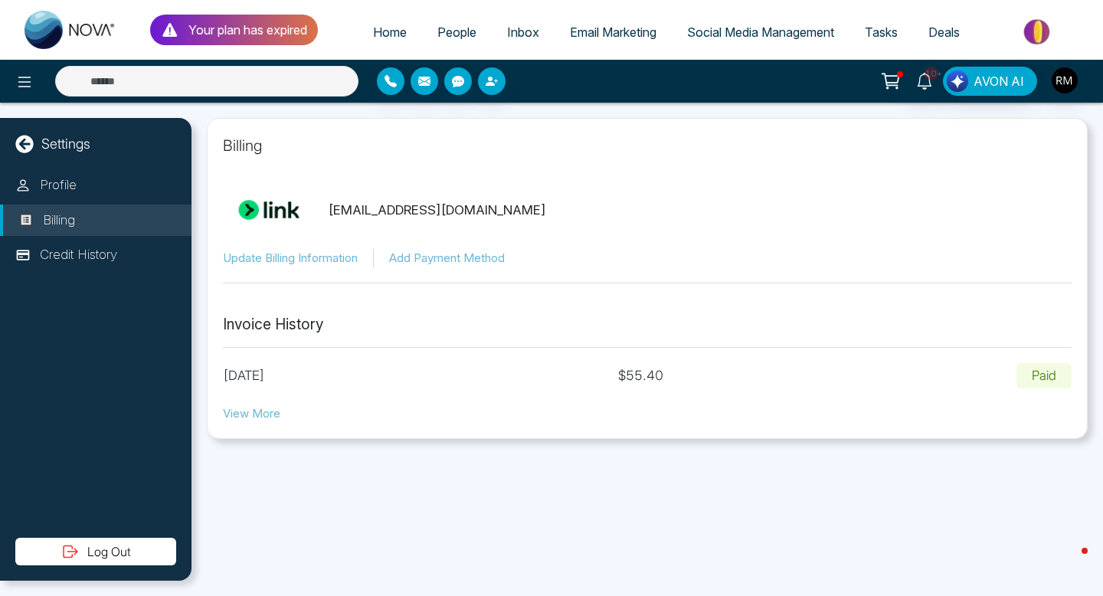
click at [477, 264] on button "Add Payment Method" at bounding box center [447, 259] width 116 height 18
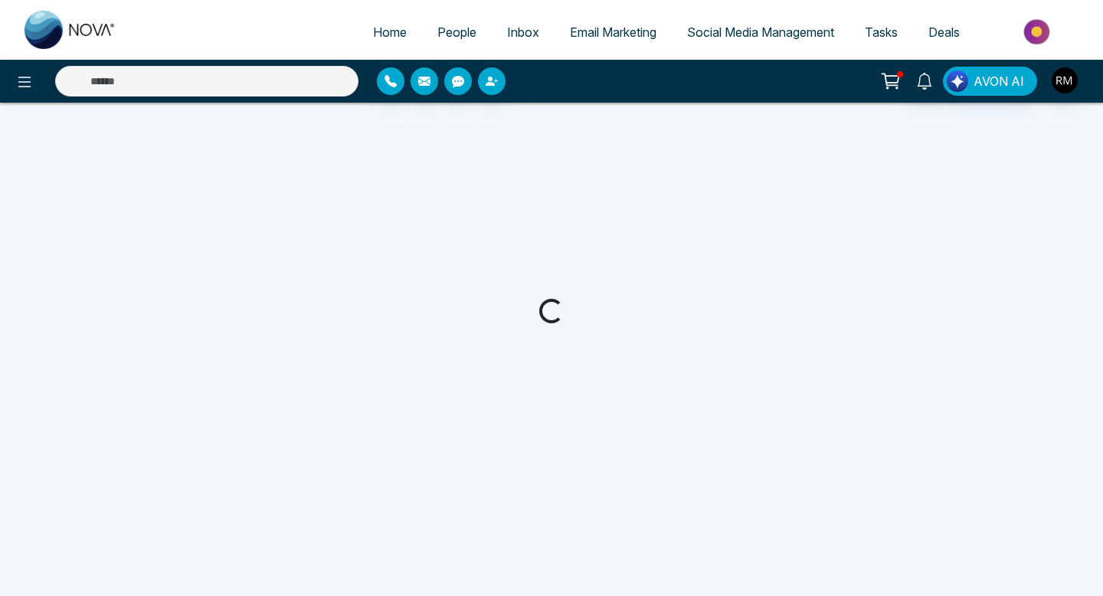
select select
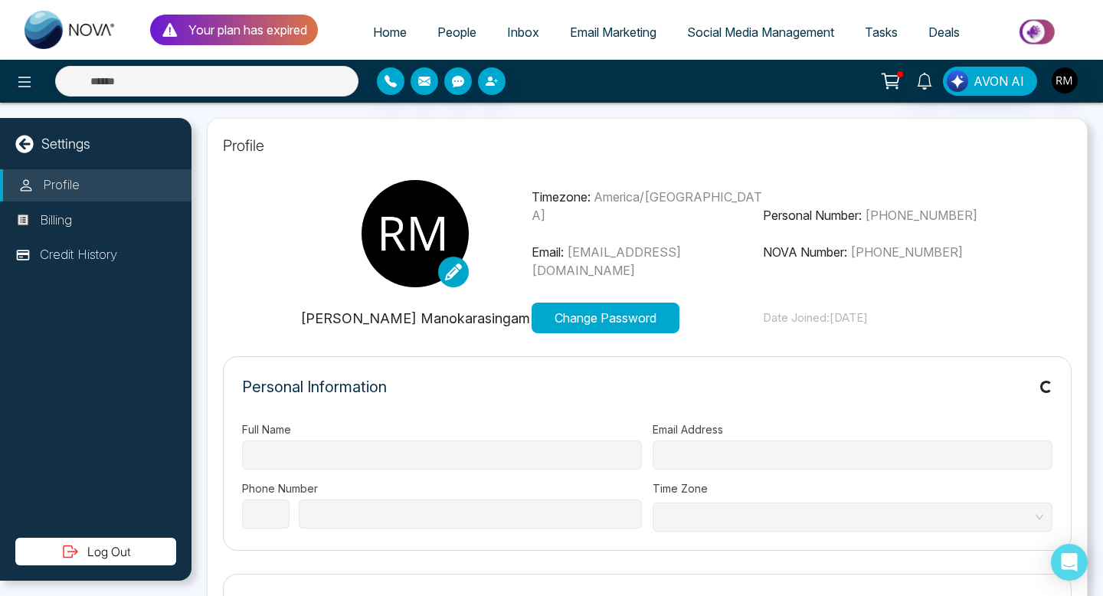
type input "**********"
select select "**"
type input "**********"
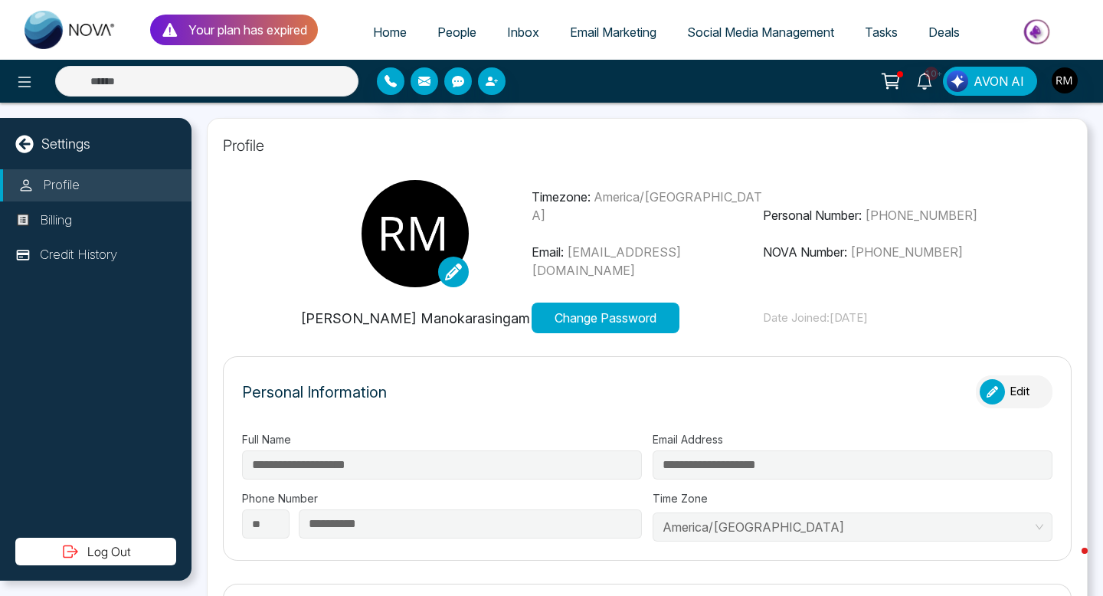
click at [517, 29] on span "Inbox" at bounding box center [523, 32] width 32 height 15
click at [384, 31] on span "Home" at bounding box center [390, 32] width 34 height 15
click at [438, 30] on span "People" at bounding box center [457, 32] width 39 height 15
click at [449, 40] on link "People" at bounding box center [457, 32] width 70 height 29
click at [449, 38] on span "People" at bounding box center [457, 32] width 39 height 15
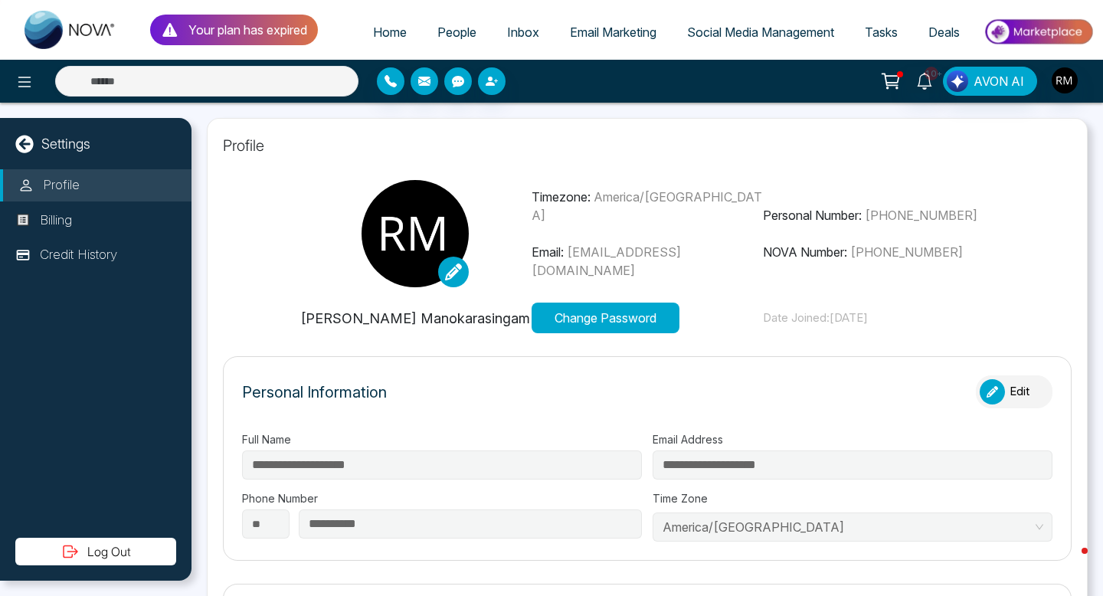
click at [449, 31] on span "People" at bounding box center [457, 32] width 39 height 15
click at [448, 30] on span "People" at bounding box center [457, 32] width 39 height 15
click at [509, 31] on span "Inbox" at bounding box center [523, 32] width 32 height 15
click at [578, 25] on span "Email Marketing" at bounding box center [613, 32] width 87 height 15
click at [382, 30] on span "Home" at bounding box center [390, 32] width 34 height 15
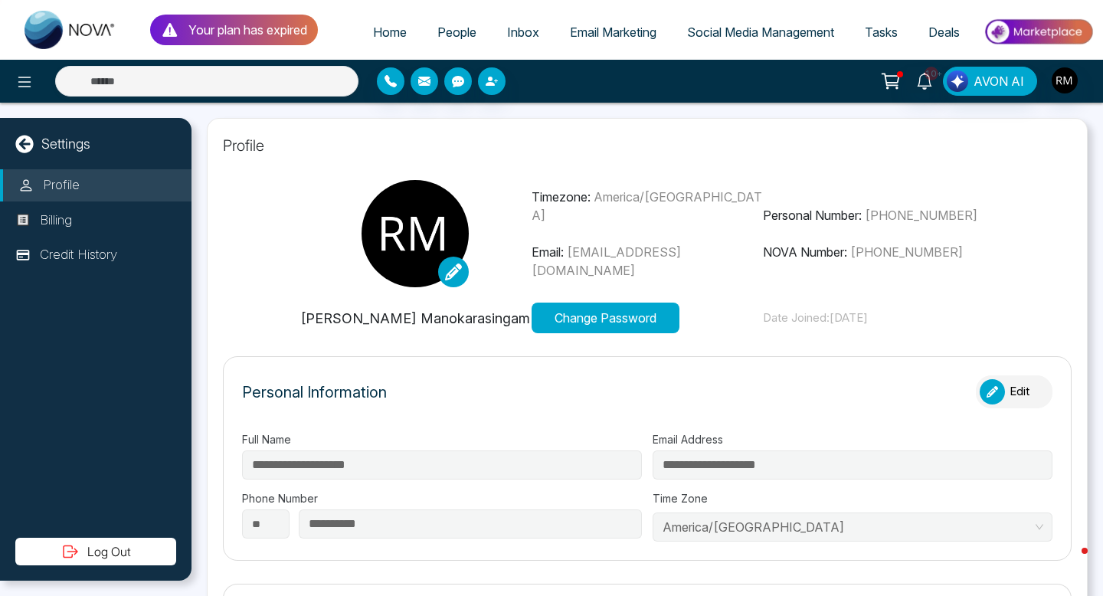
click at [1037, 33] on img at bounding box center [1038, 32] width 111 height 34
click at [1038, 37] on img at bounding box center [1038, 32] width 111 height 34
click at [1068, 77] on img "button" at bounding box center [1065, 80] width 26 height 26
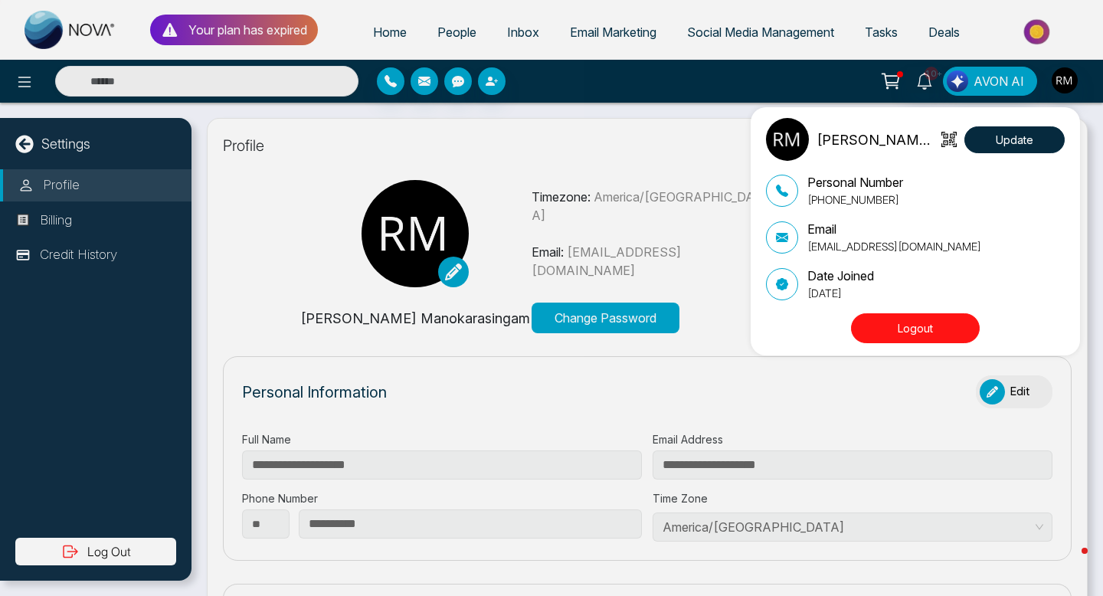
click at [946, 329] on button "Logout" at bounding box center [915, 328] width 129 height 30
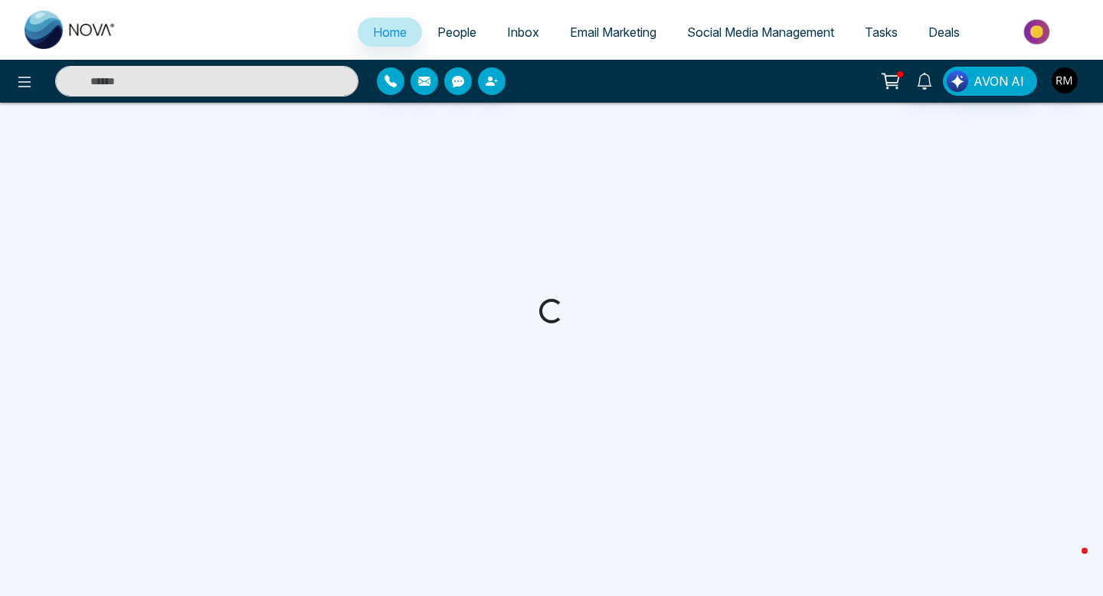
select select "*"
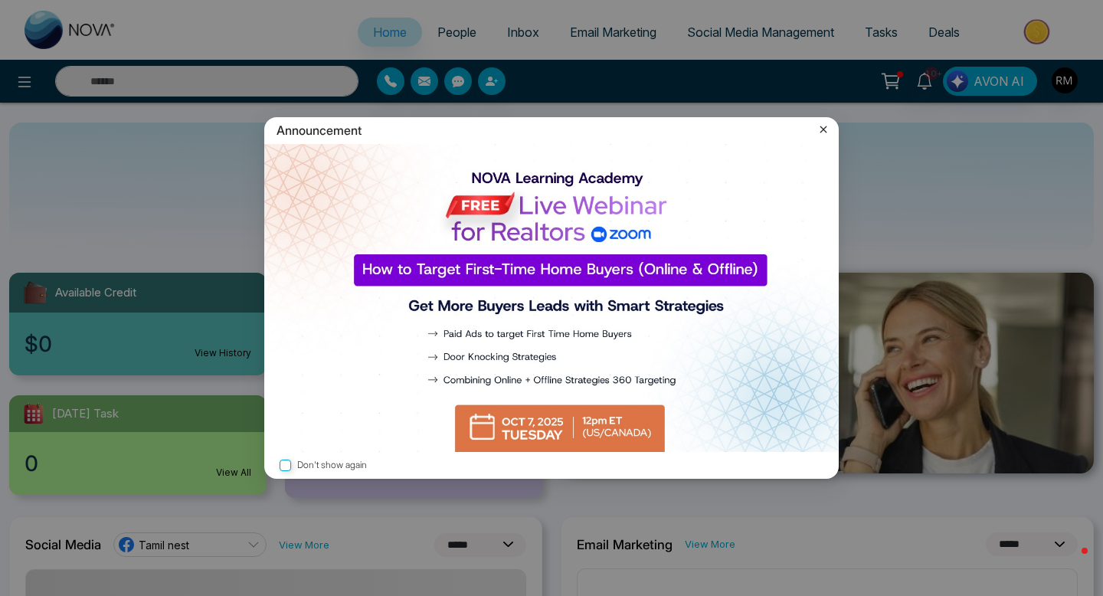
click at [821, 127] on icon at bounding box center [824, 129] width 7 height 7
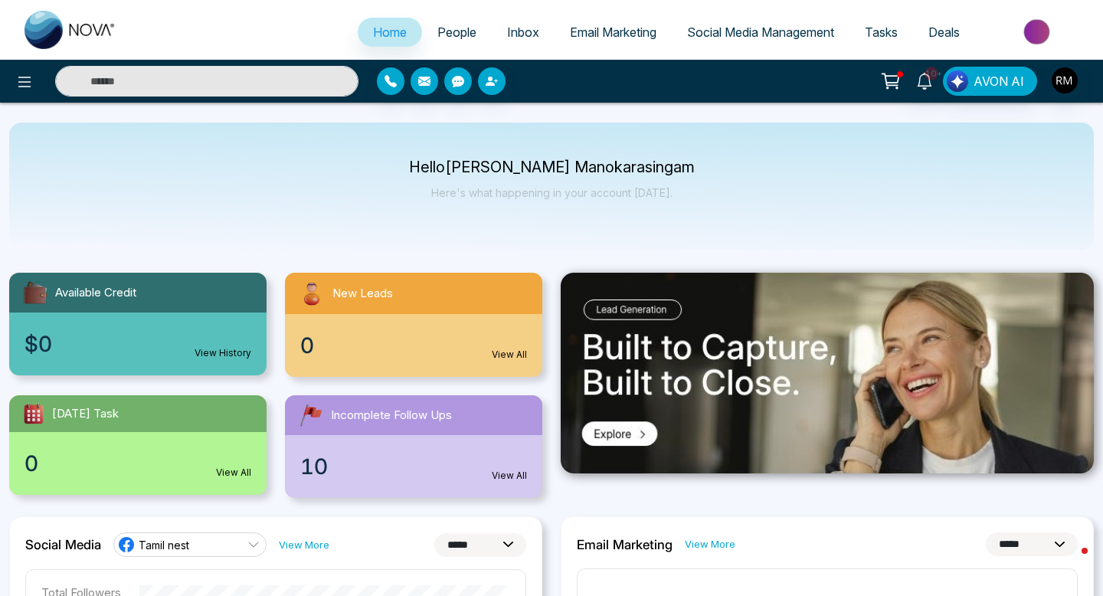
click at [450, 34] on span "People" at bounding box center [457, 32] width 39 height 15
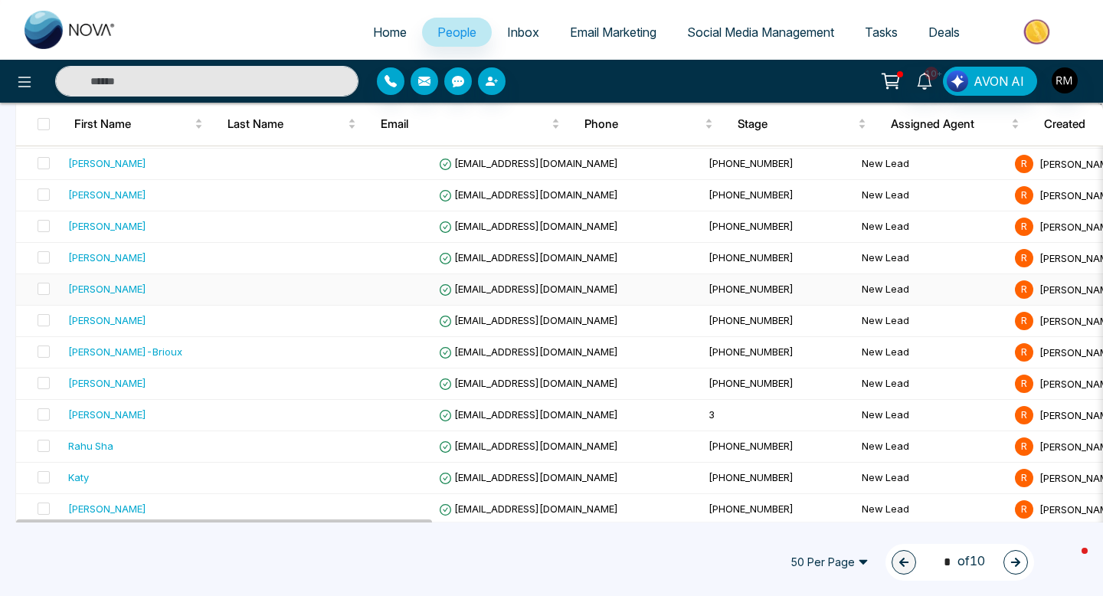
scroll to position [1362, 0]
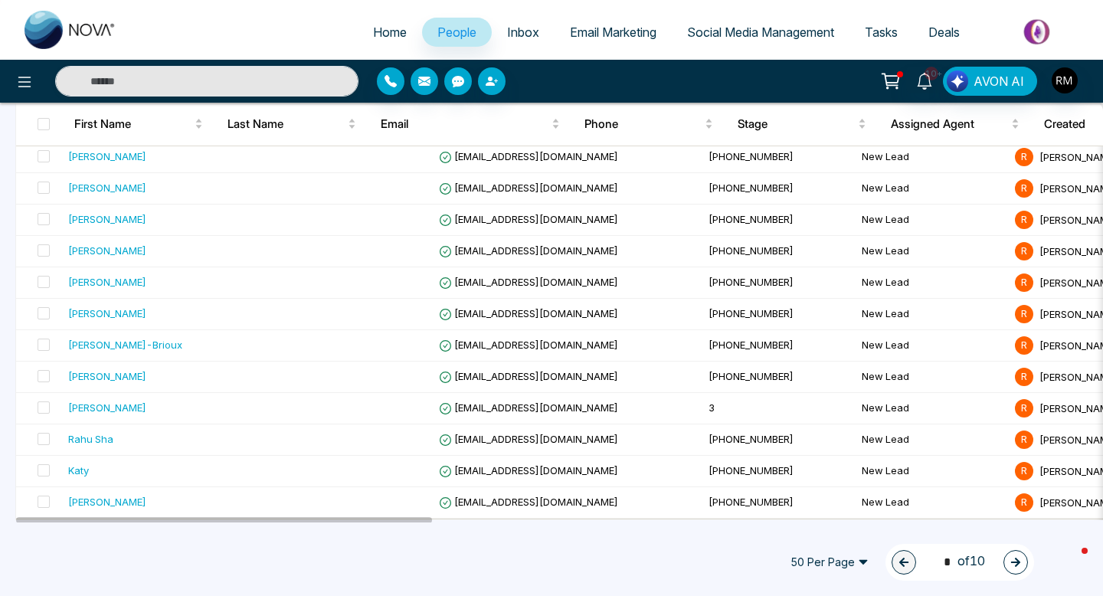
click at [380, 40] on link "Home" at bounding box center [390, 32] width 64 height 29
select select "*"
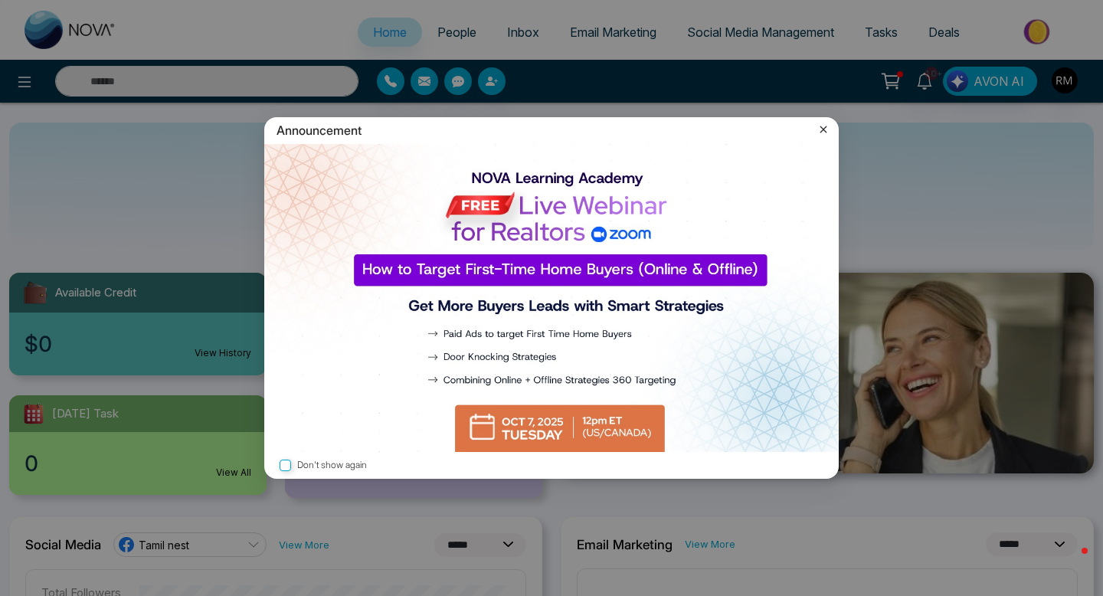
click at [821, 121] on div "Announcement" at bounding box center [551, 130] width 575 height 27
click at [824, 129] on icon at bounding box center [823, 129] width 15 height 15
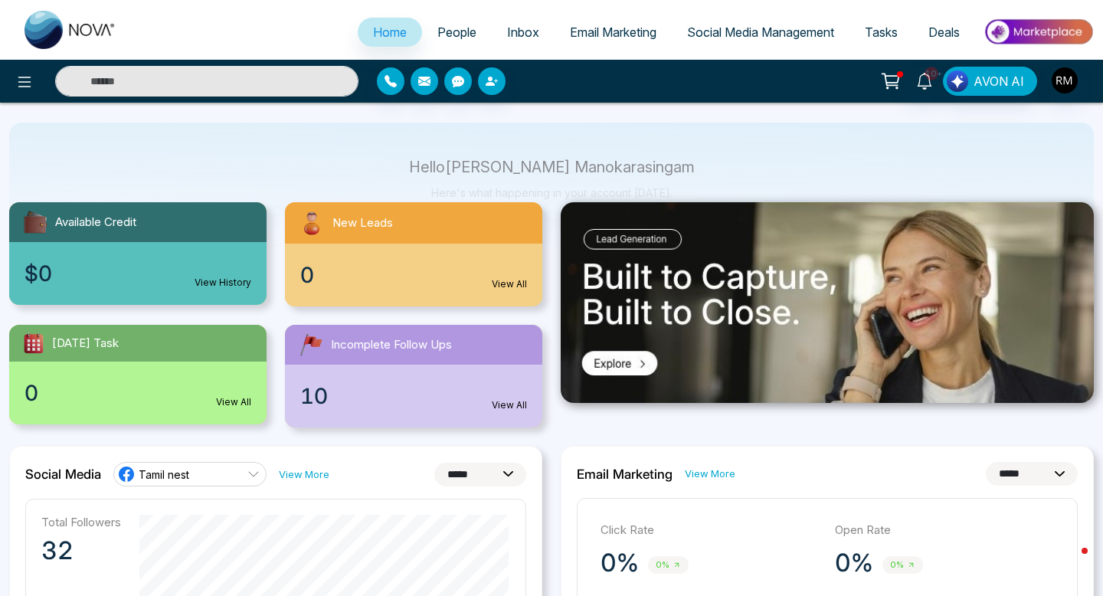
scroll to position [87, 0]
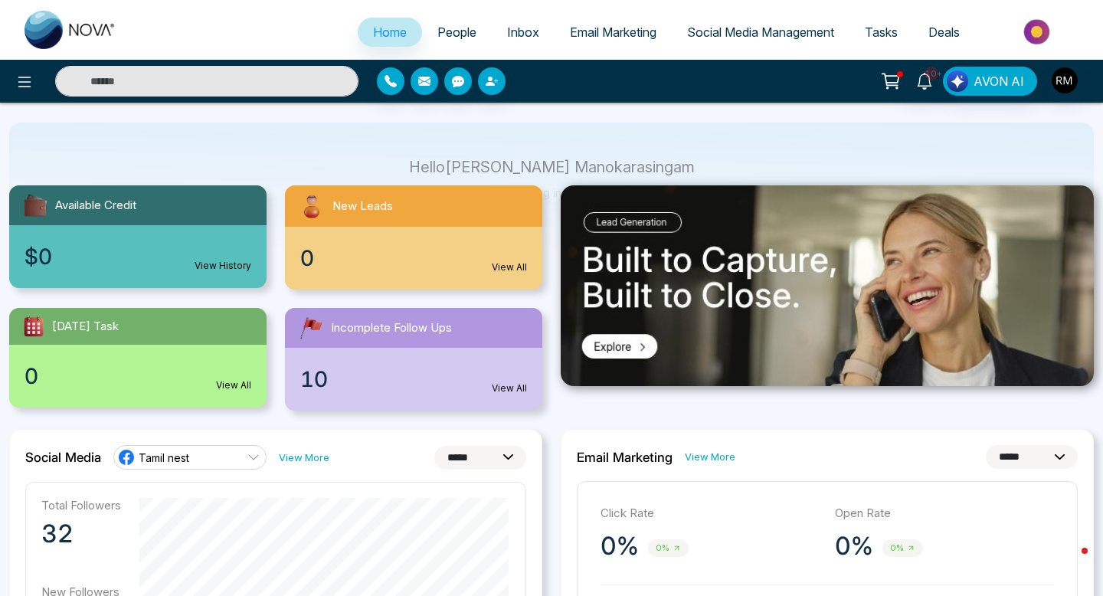
click at [238, 459] on link "Tamil nest" at bounding box center [189, 457] width 153 height 25
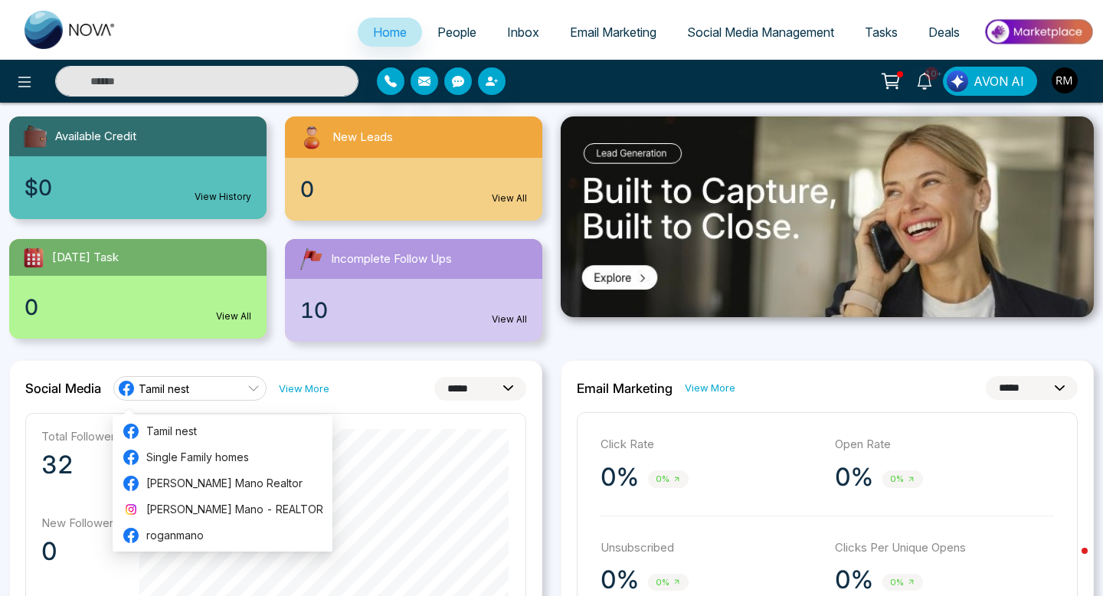
scroll to position [159, 0]
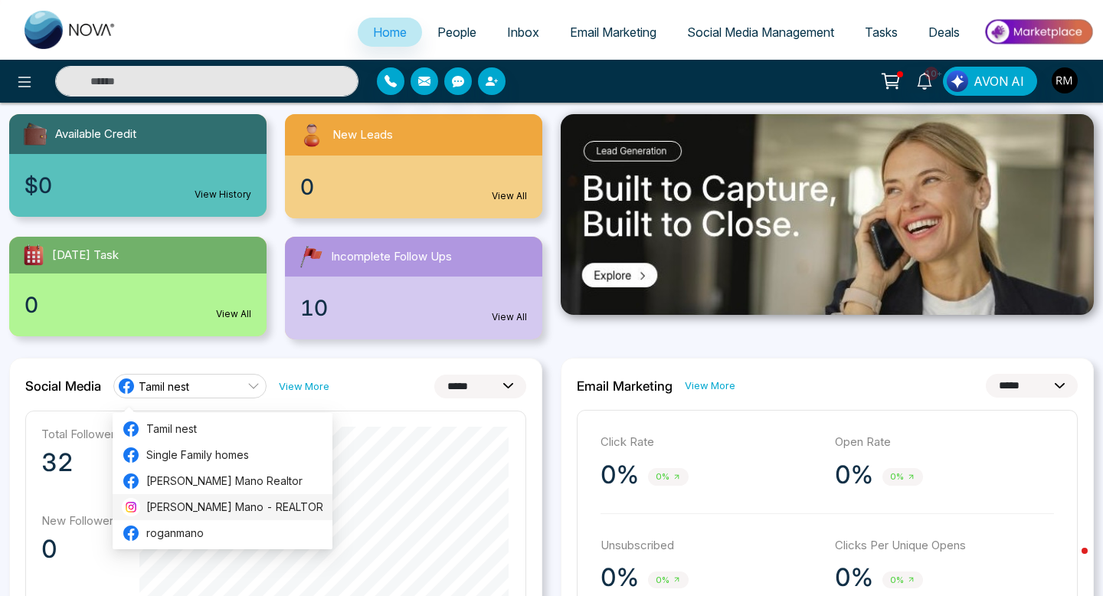
click at [226, 505] on span "[PERSON_NAME] Mano - REALTOR" at bounding box center [234, 507] width 177 height 17
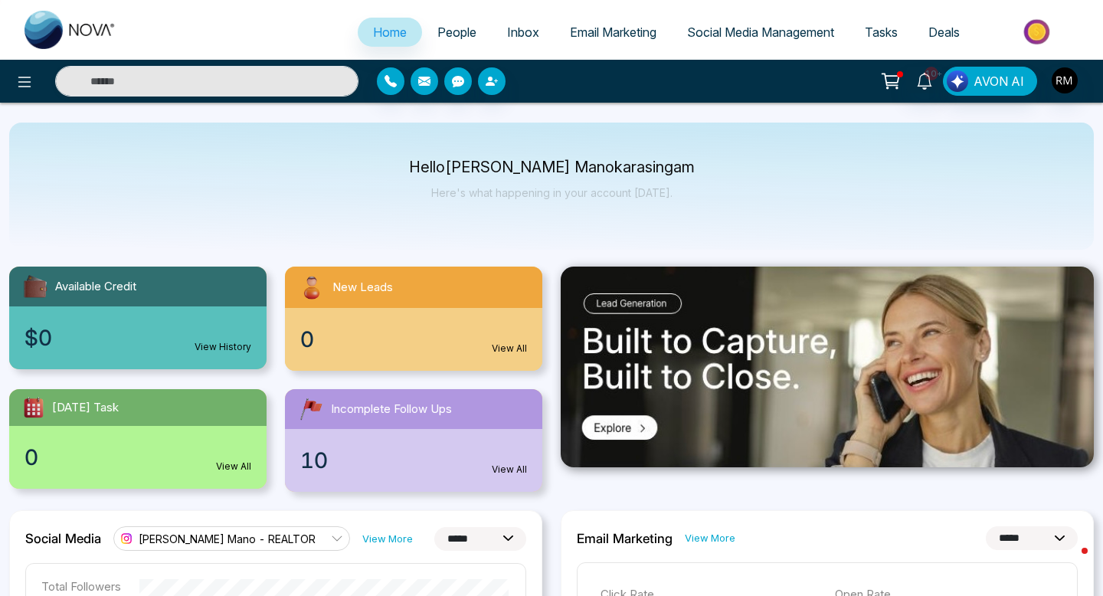
scroll to position [0, 0]
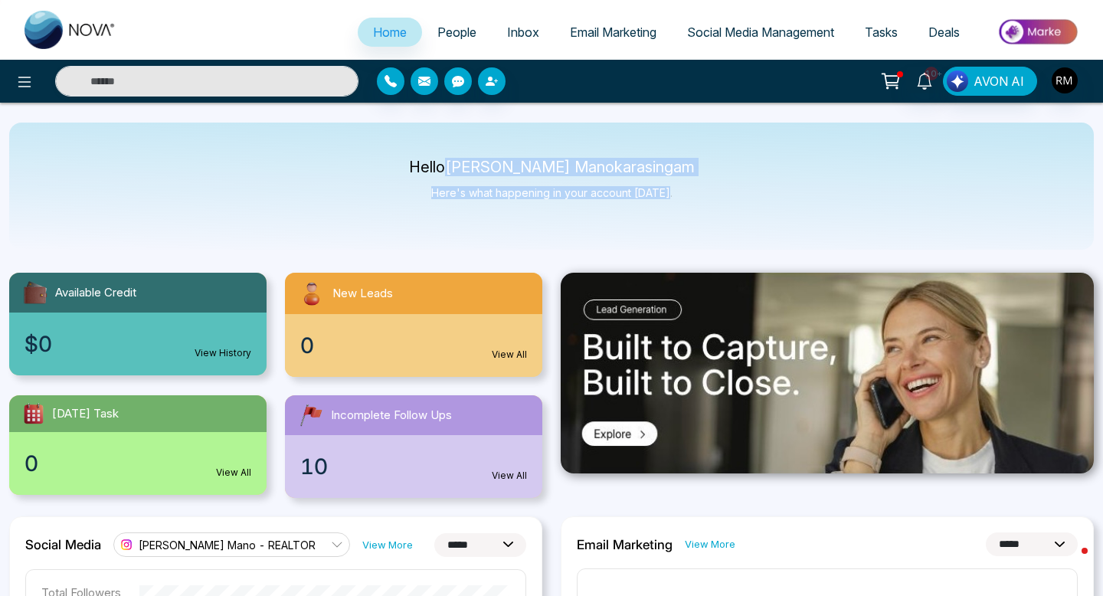
drag, startPoint x: 483, startPoint y: 167, endPoint x: 671, endPoint y: 229, distance: 197.7
click at [671, 229] on div "Hello [PERSON_NAME] Here's what happening in your account [DATE]." at bounding box center [551, 186] width 1085 height 127
click at [655, 198] on p "Here's what happening in your account [DATE]." at bounding box center [552, 192] width 286 height 13
